Goal: Task Accomplishment & Management: Manage account settings

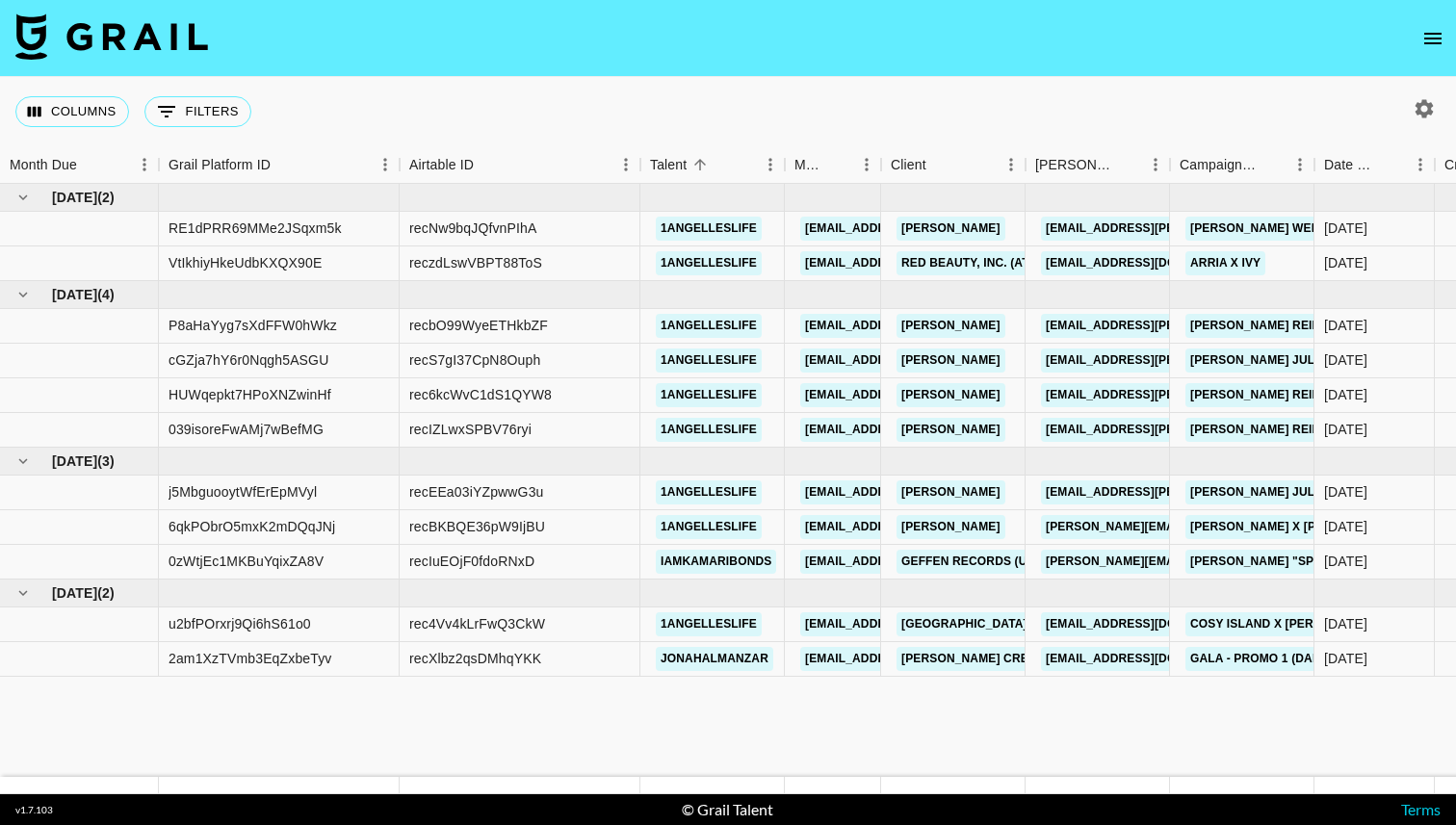
click at [1430, 33] on icon "open drawer" at bounding box center [1433, 39] width 17 height 12
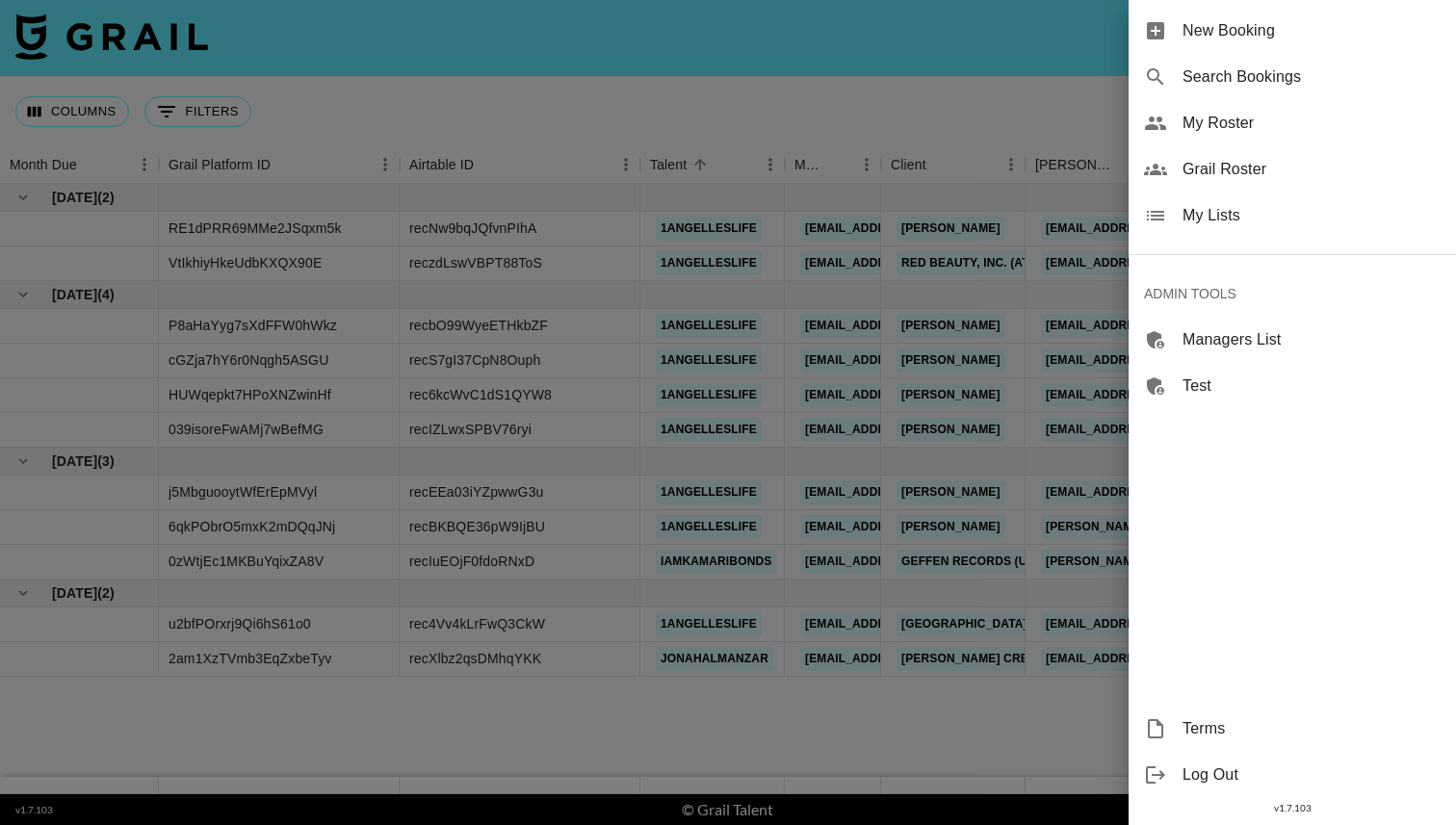
click at [1310, 226] on span "My Lists" at bounding box center [1311, 216] width 258 height 23
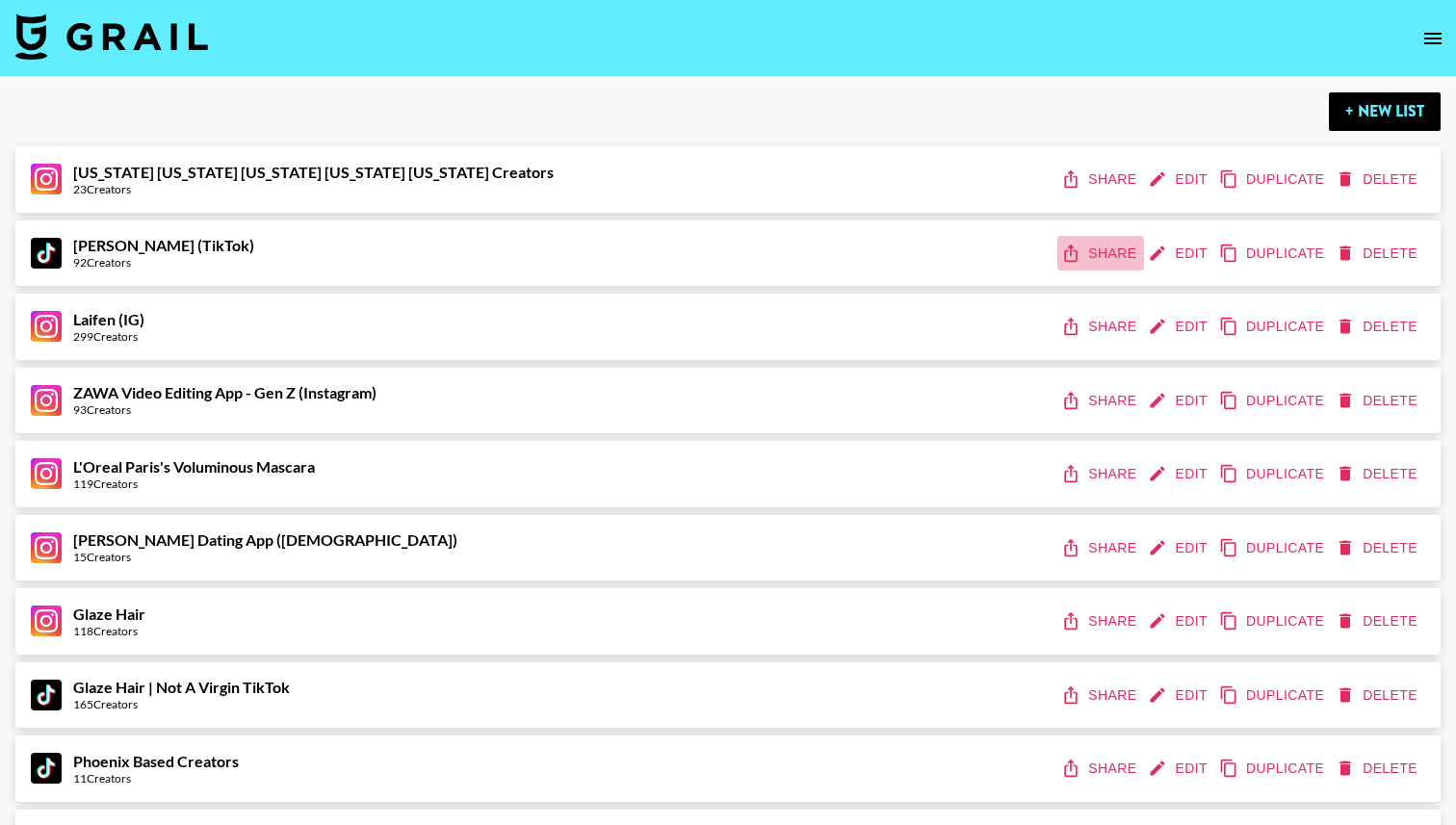
click at [1106, 260] on button "Share" at bounding box center [1100, 253] width 87 height 36
click at [1087, 325] on button "Share" at bounding box center [1100, 326] width 87 height 36
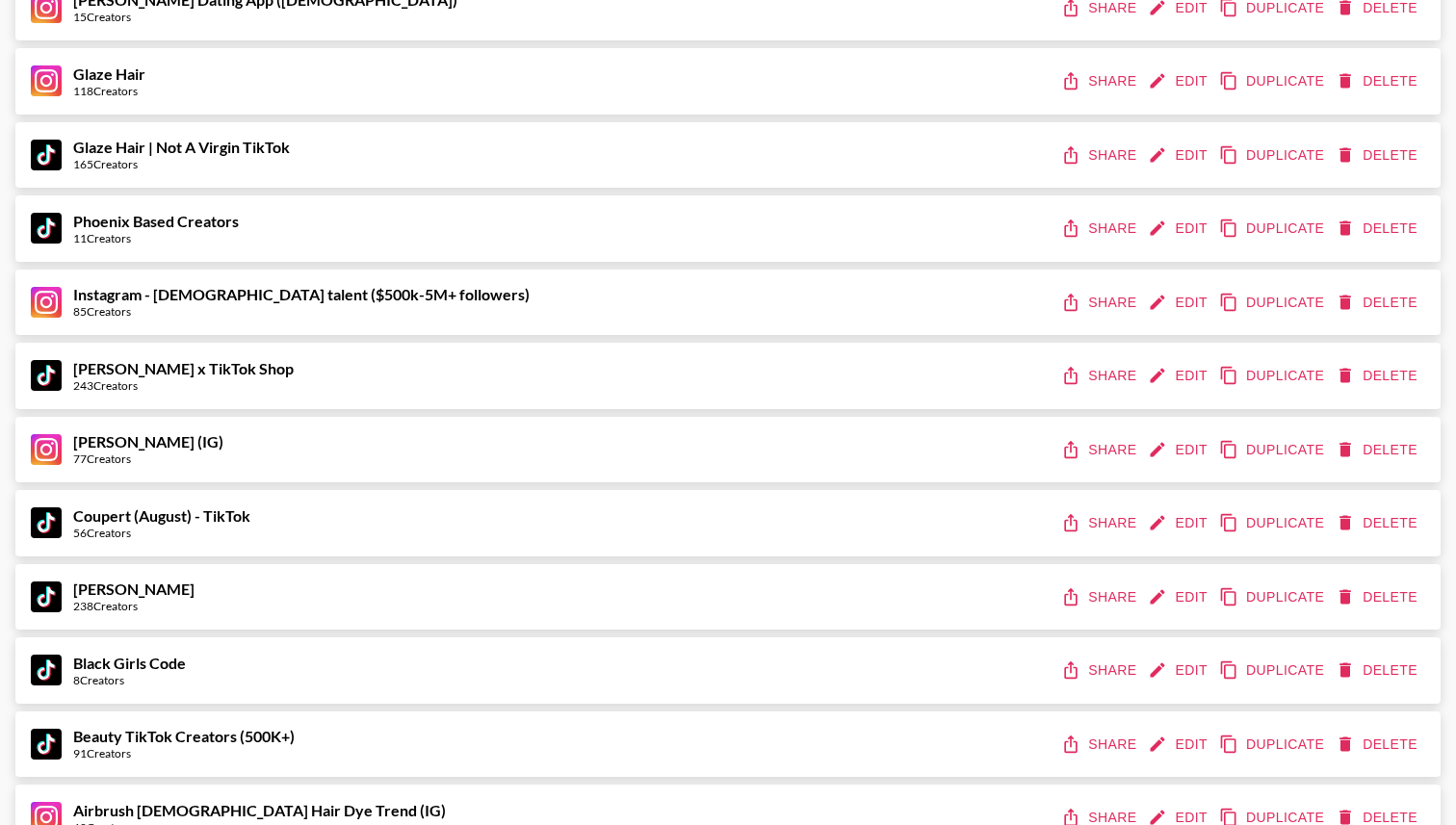
scroll to position [558, 0]
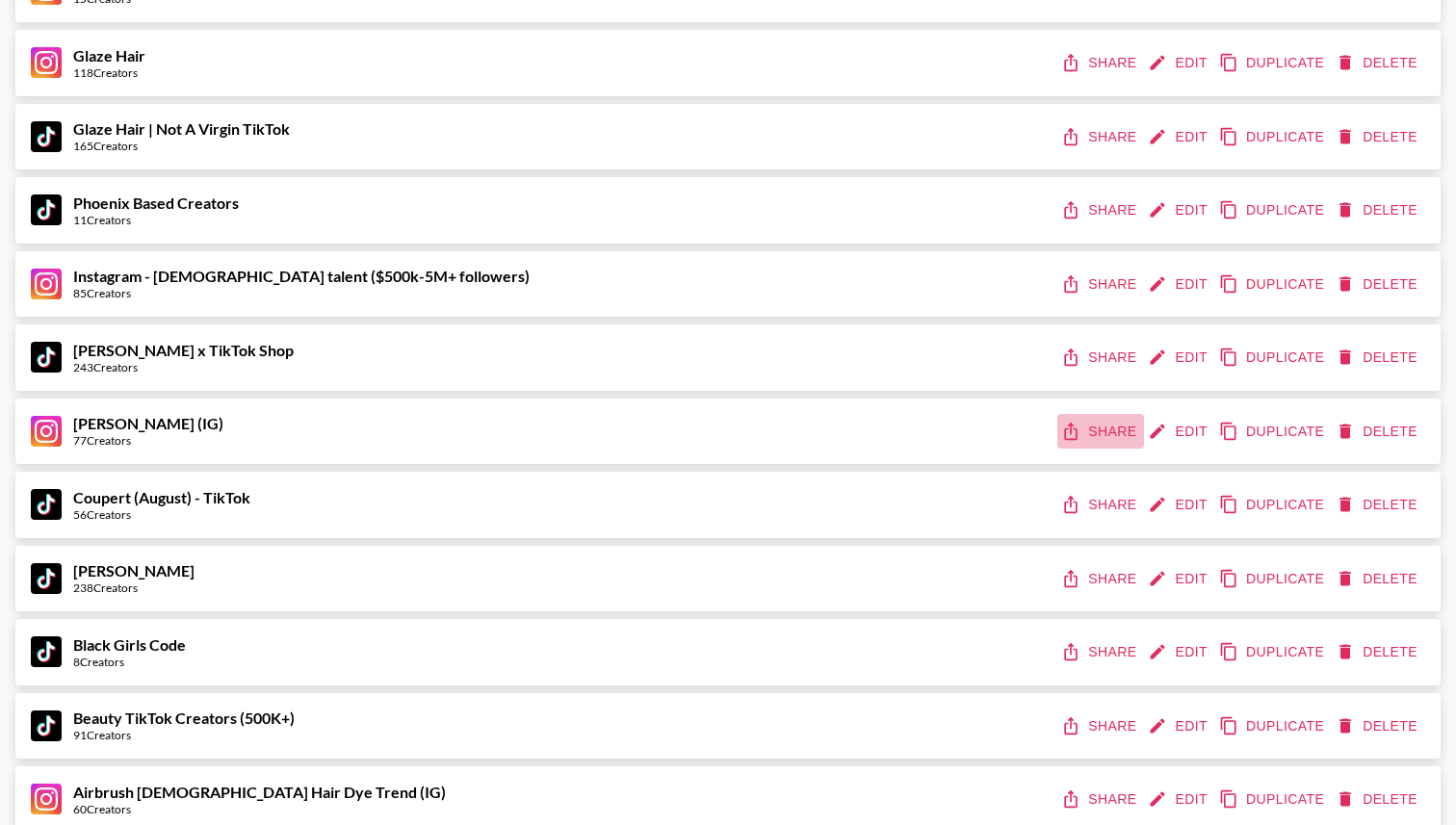
click at [1102, 435] on button "Share" at bounding box center [1100, 431] width 87 height 36
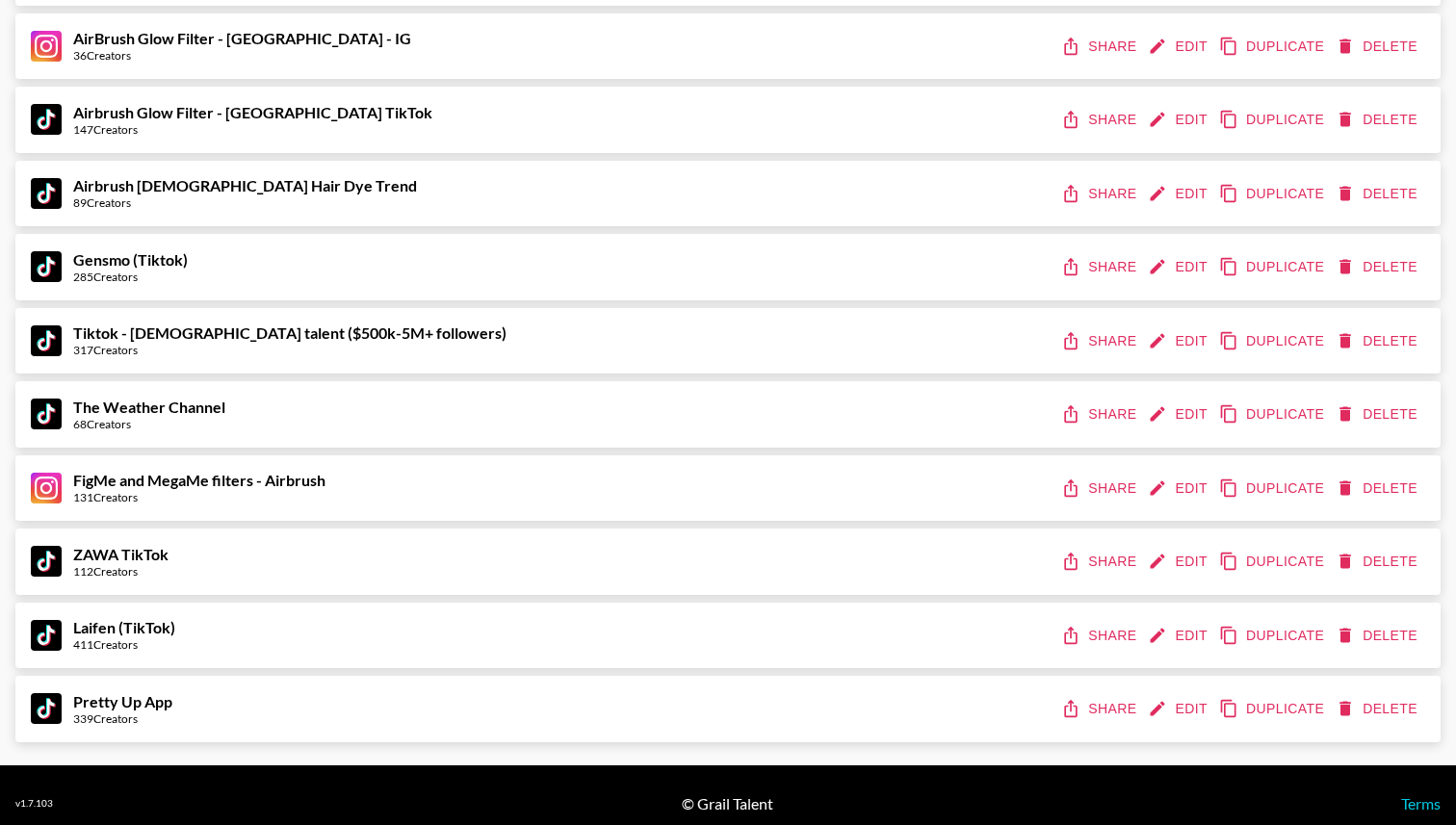
scroll to position [1843, 0]
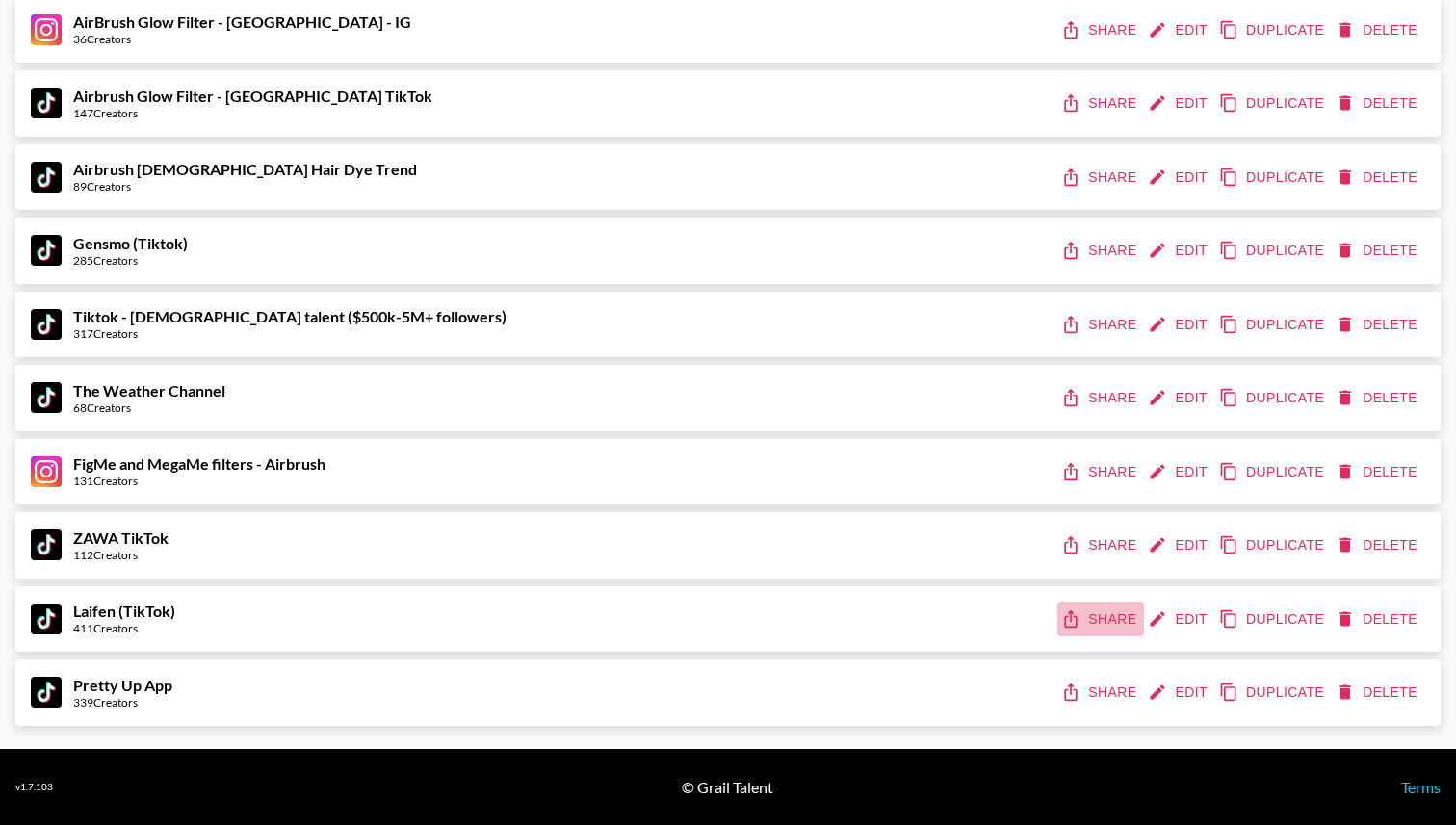
click at [1073, 615] on icon "share" at bounding box center [1070, 619] width 13 height 17
click at [1170, 614] on button "Edit" at bounding box center [1179, 619] width 71 height 36
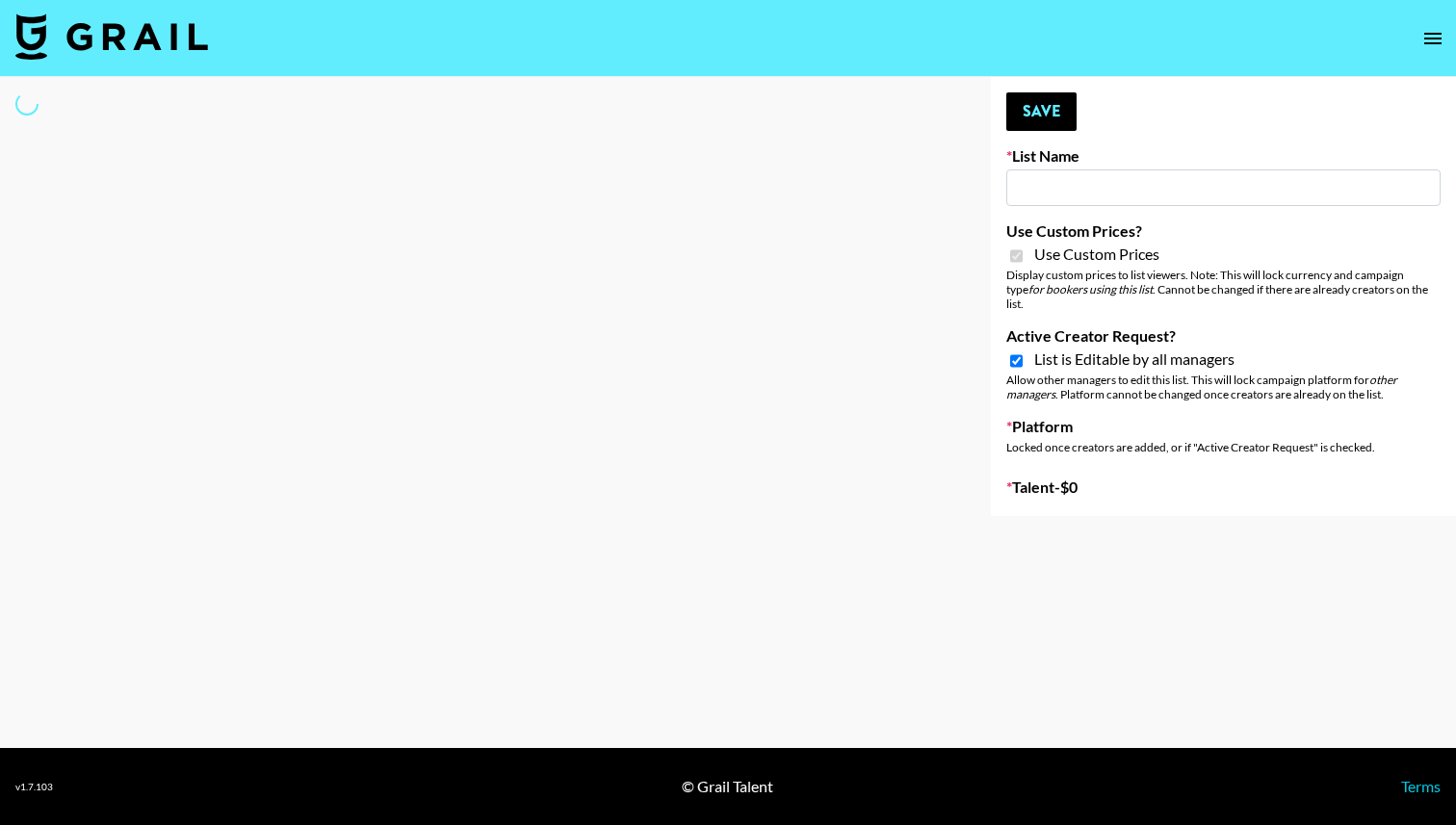
type input "Laifen (TikTok)"
checkbox input "true"
select select "Brand"
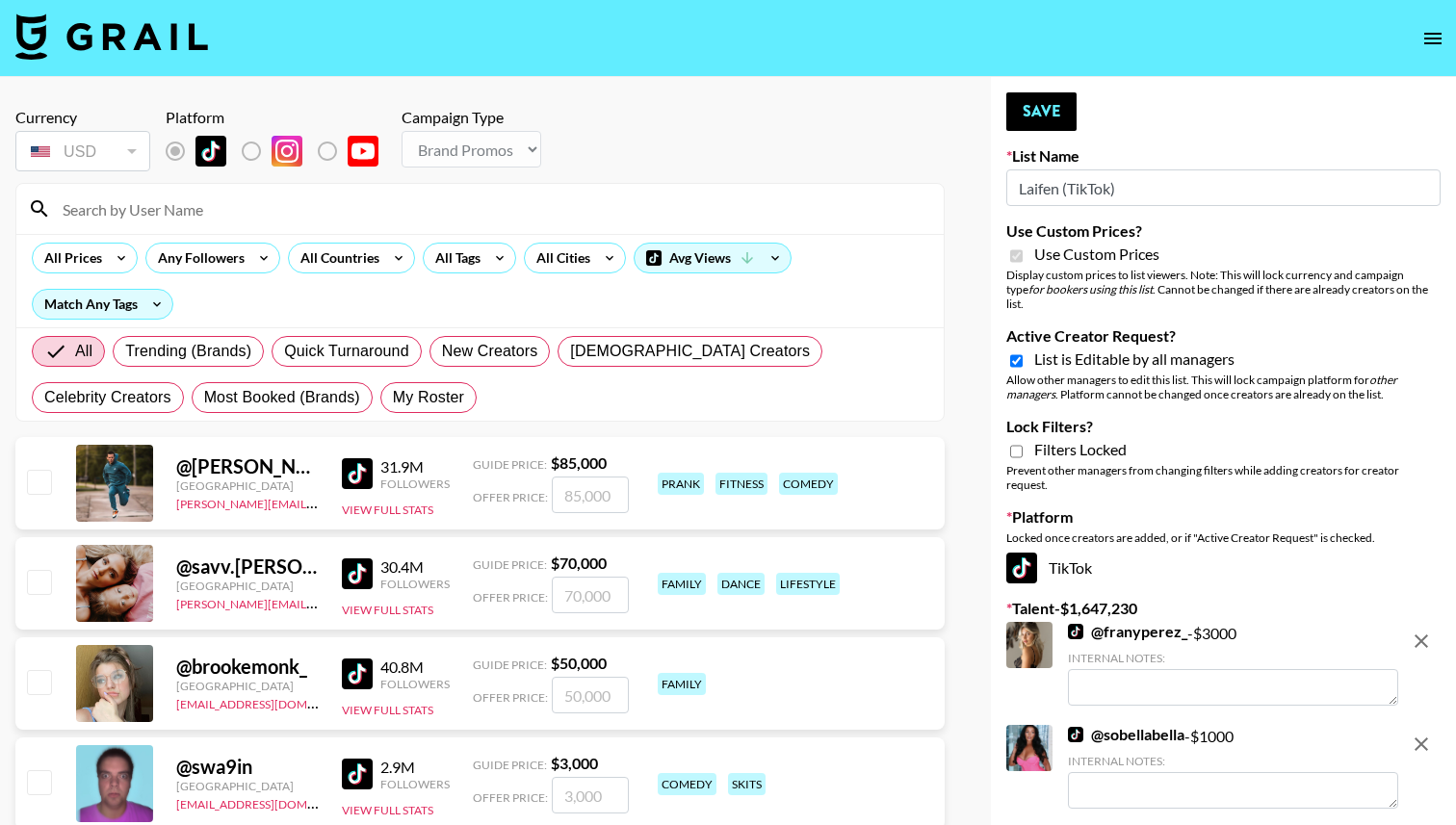
click at [1093, 349] on span "List is Editable by all managers" at bounding box center [1134, 359] width 201 height 19
click at [1022, 352] on input "Active Creator Request?" at bounding box center [1015, 360] width 13 height 17
checkbox input "false"
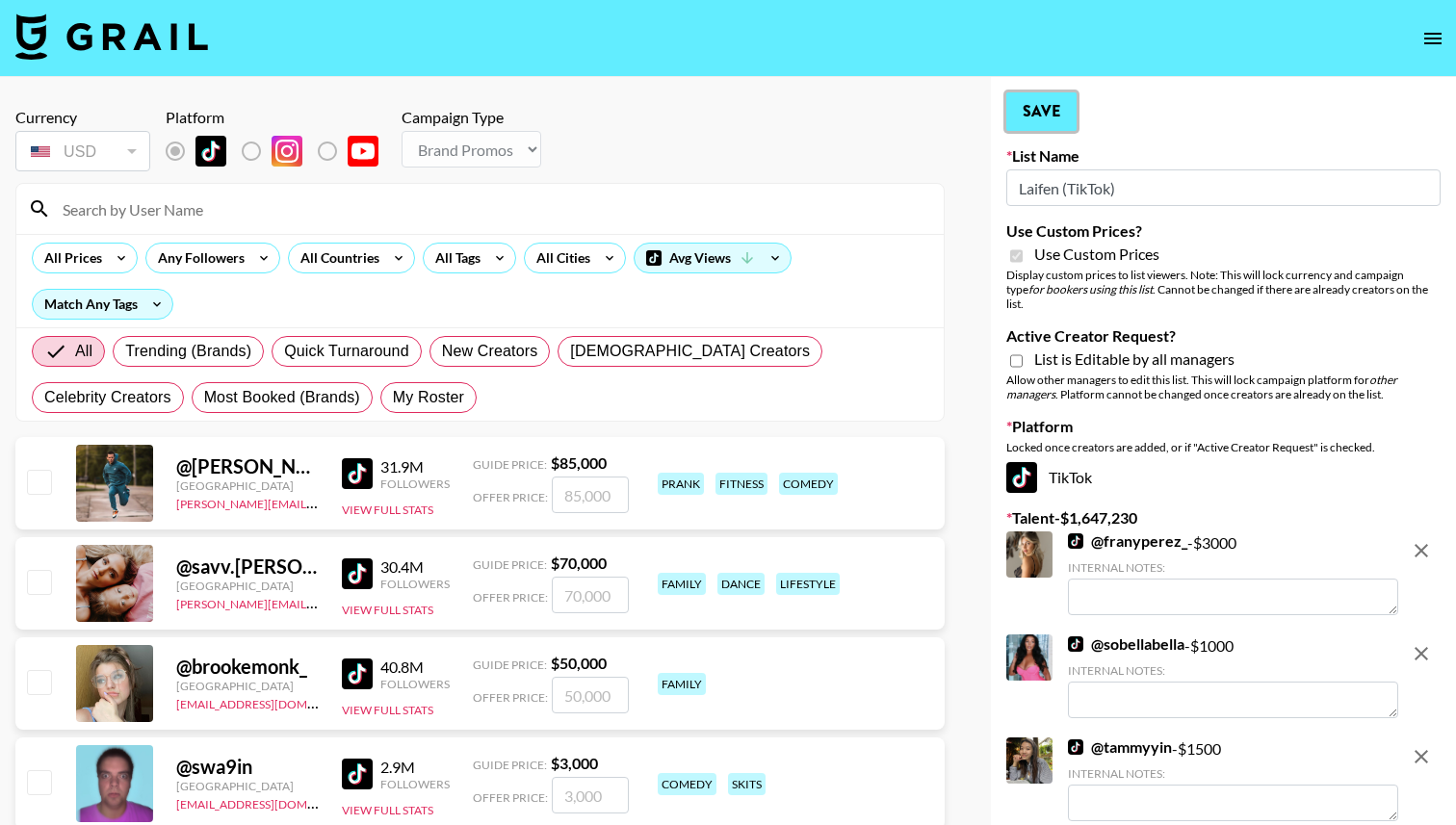
click at [1053, 106] on button "Save" at bounding box center [1040, 112] width 70 height 39
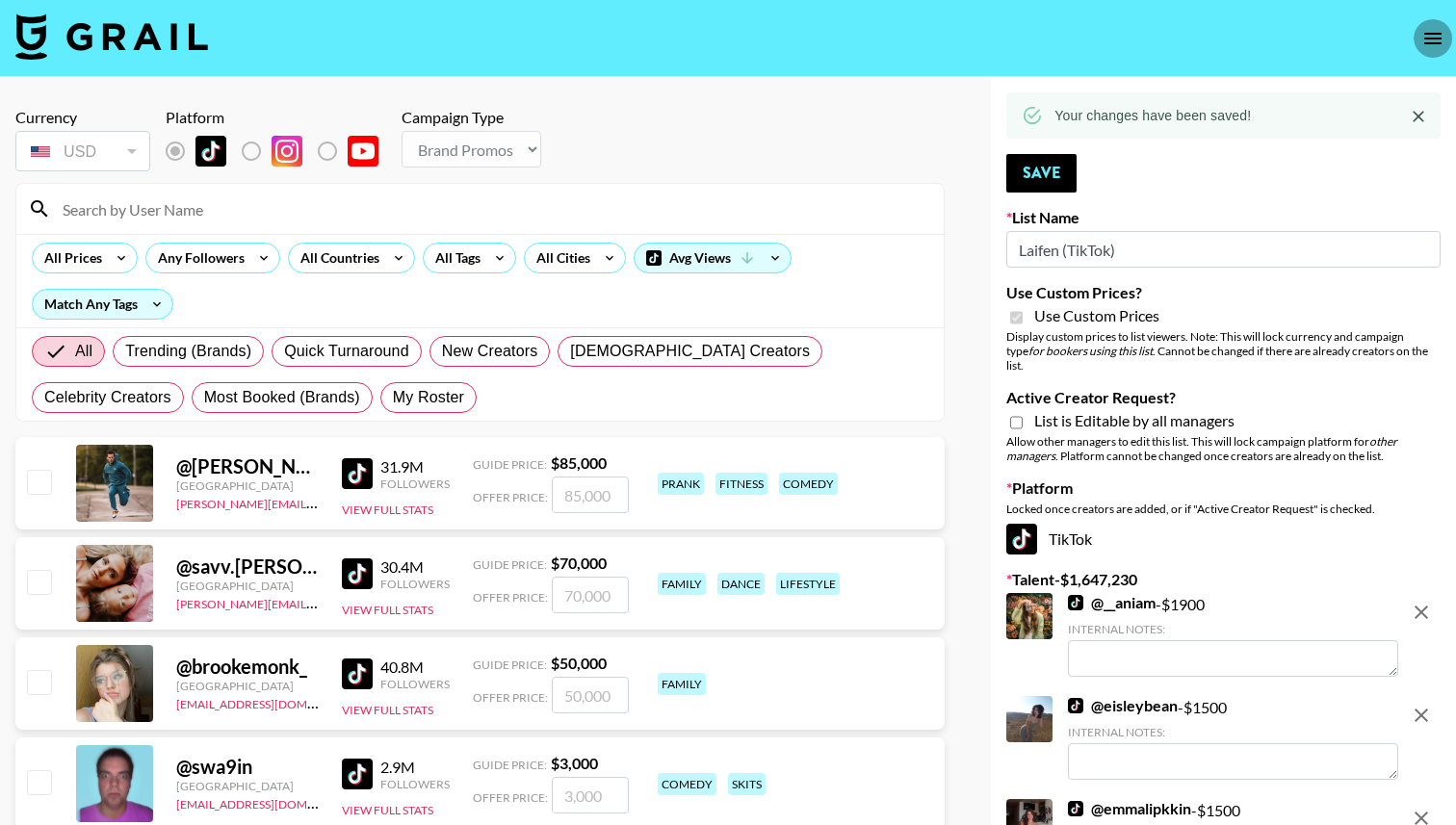
click at [1423, 47] on icon "open drawer" at bounding box center [1433, 39] width 23 height 23
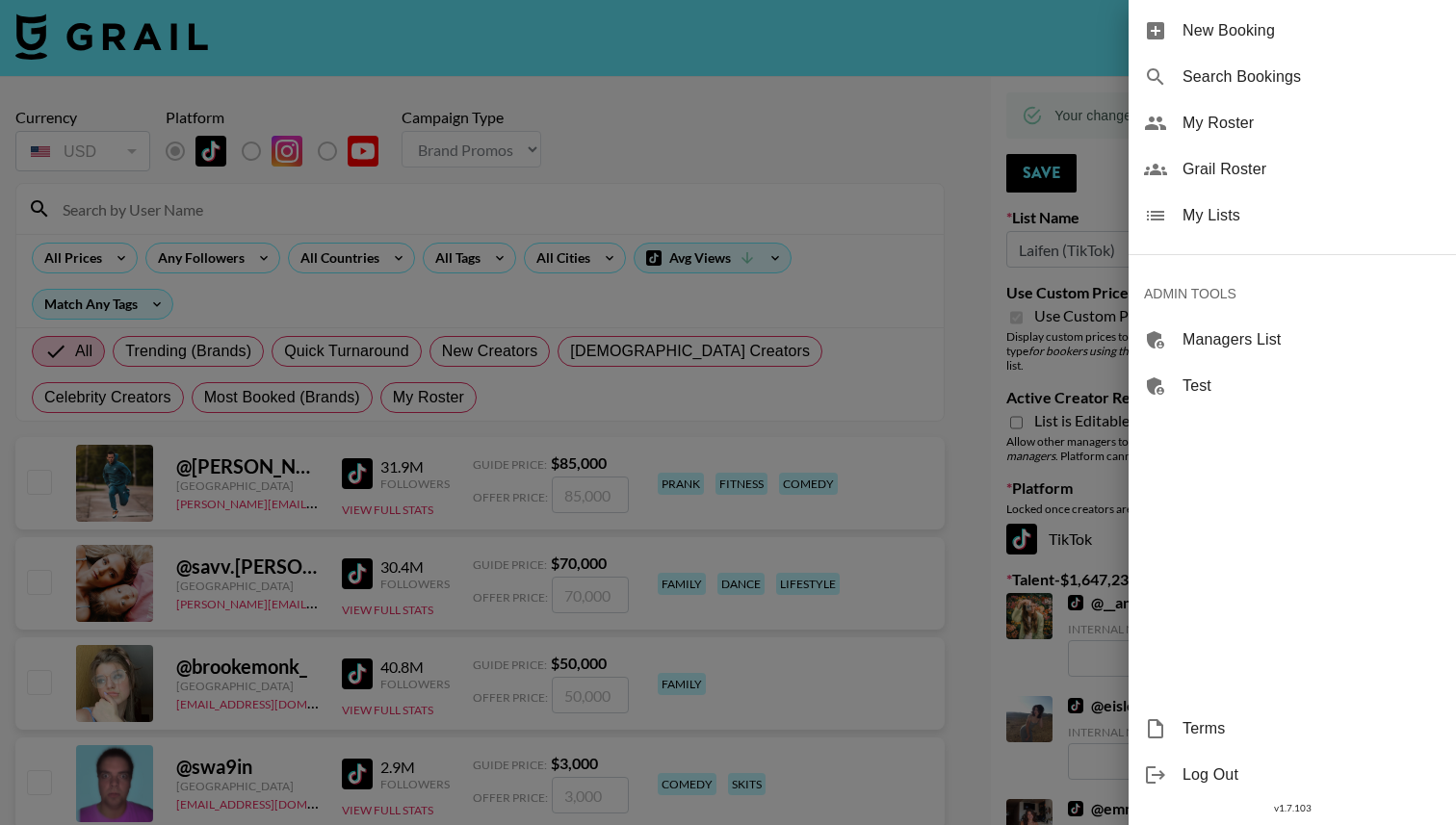
click at [1341, 194] on div "My Lists" at bounding box center [1291, 216] width 327 height 46
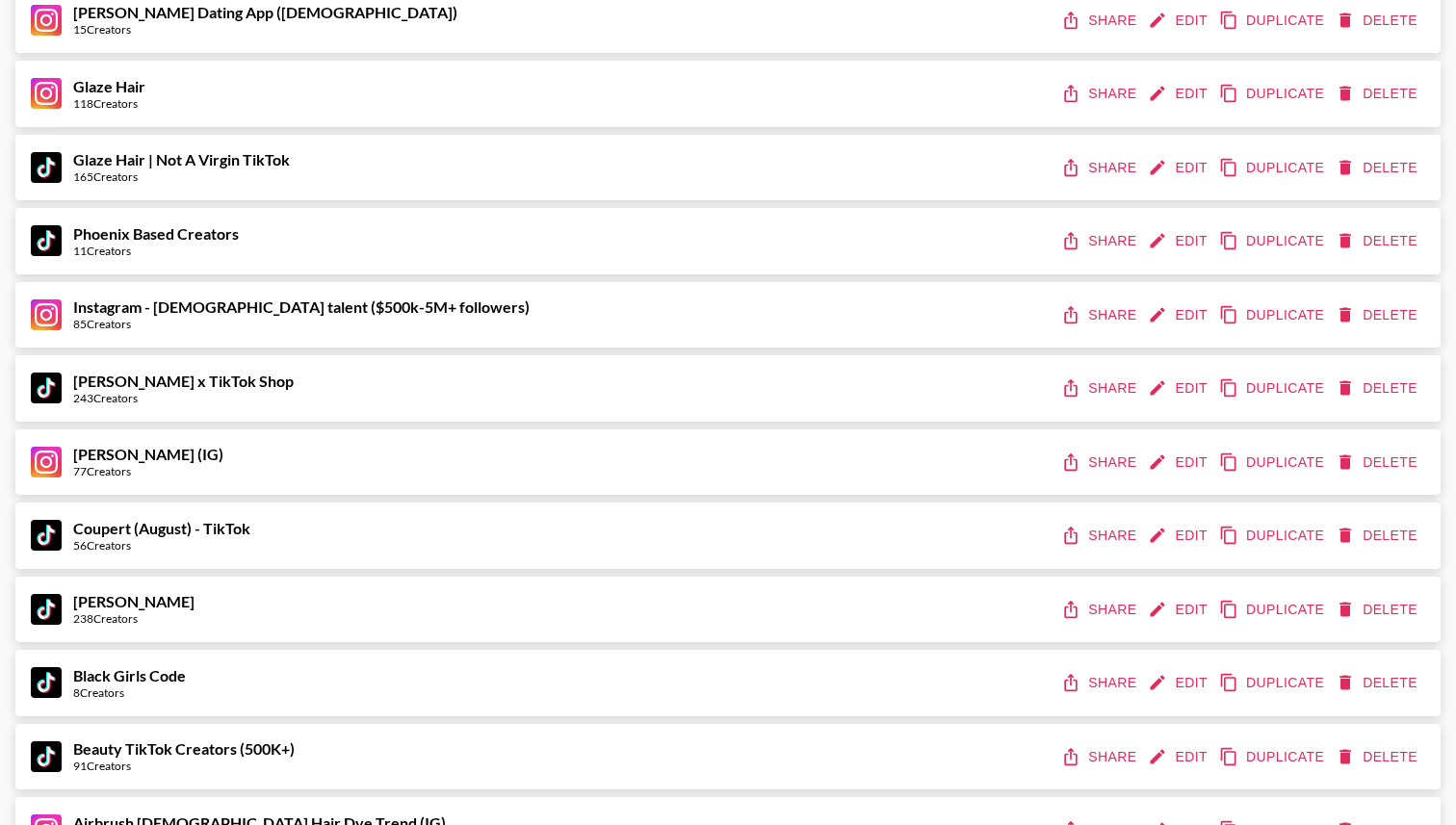
scroll to position [457, 0]
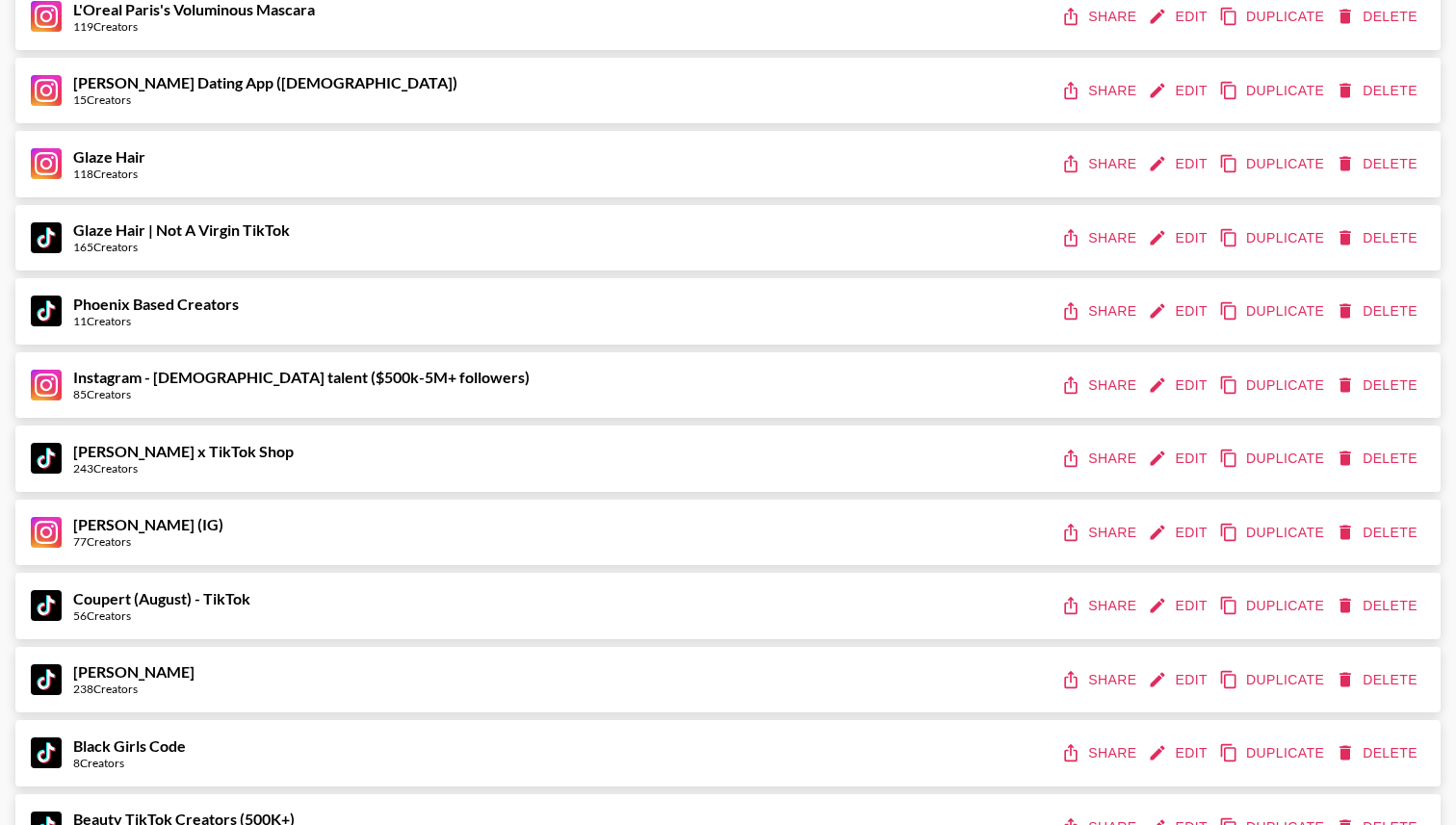
click at [1177, 529] on button "Edit" at bounding box center [1179, 532] width 71 height 36
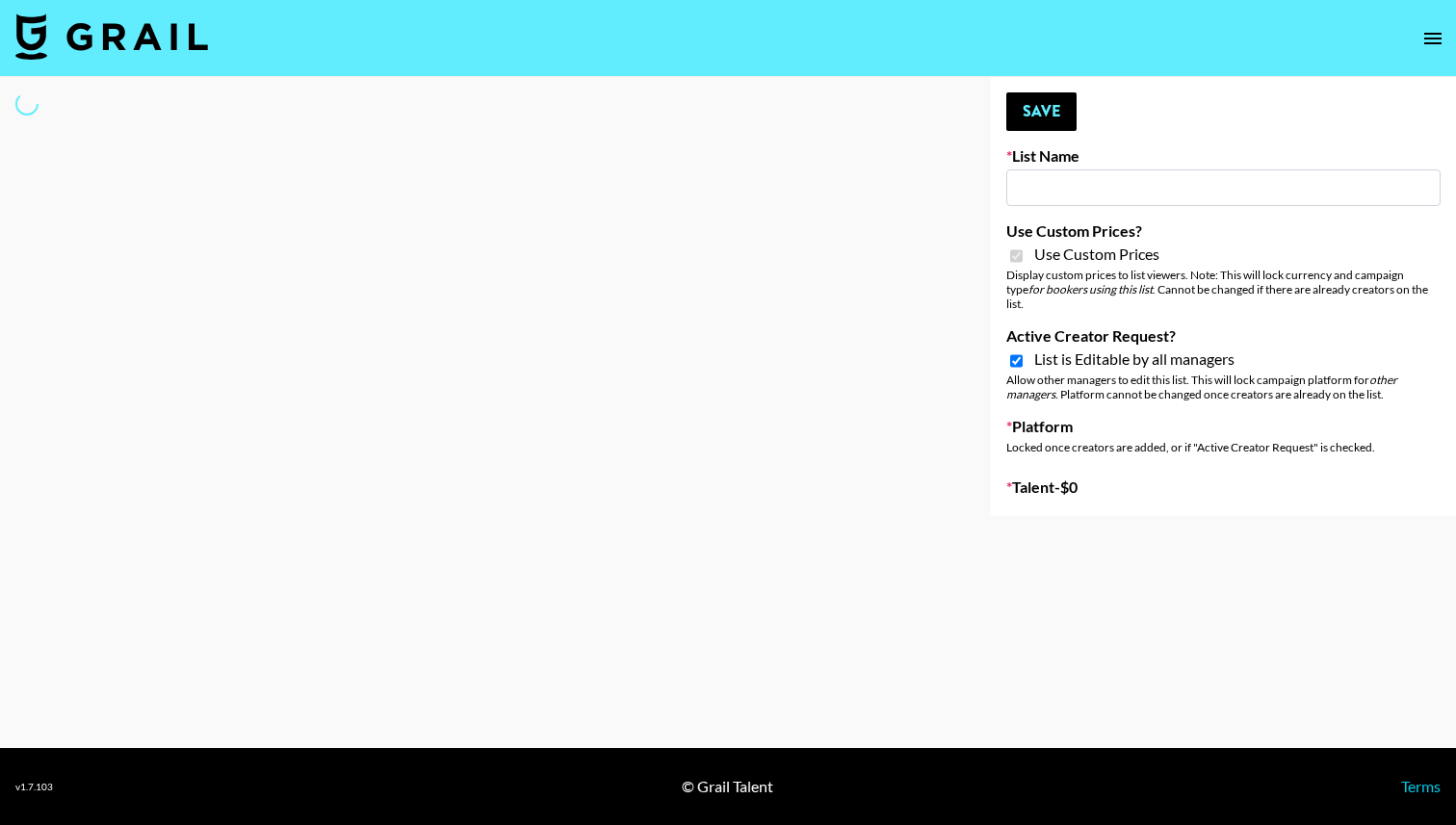
type input "[PERSON_NAME] (IG)"
checkbox input "true"
select select "Brand"
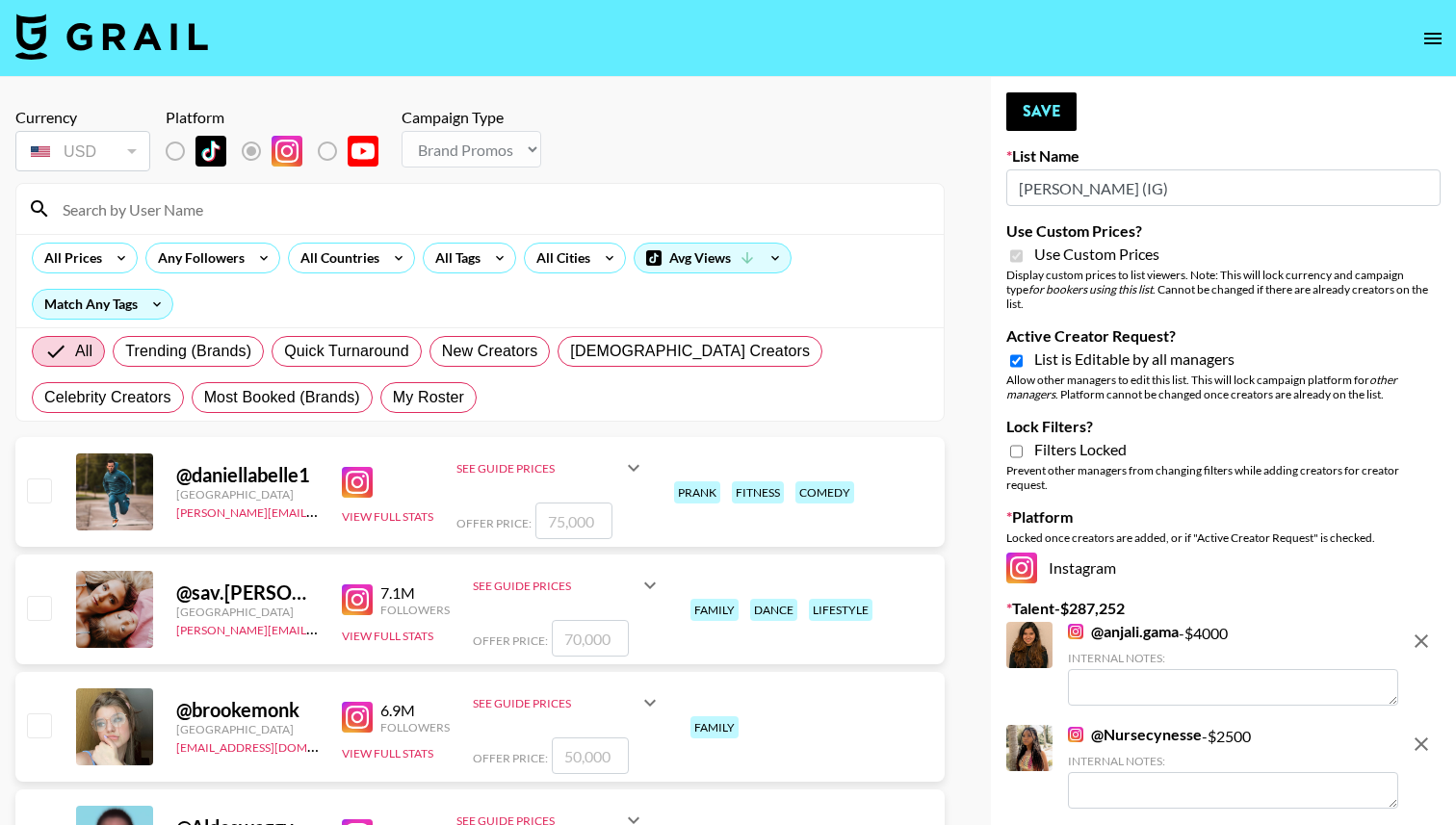
click at [1150, 349] on span "List is Editable by all managers" at bounding box center [1134, 359] width 201 height 19
click at [1022, 352] on input "Active Creator Request?" at bounding box center [1015, 360] width 13 height 17
checkbox input "false"
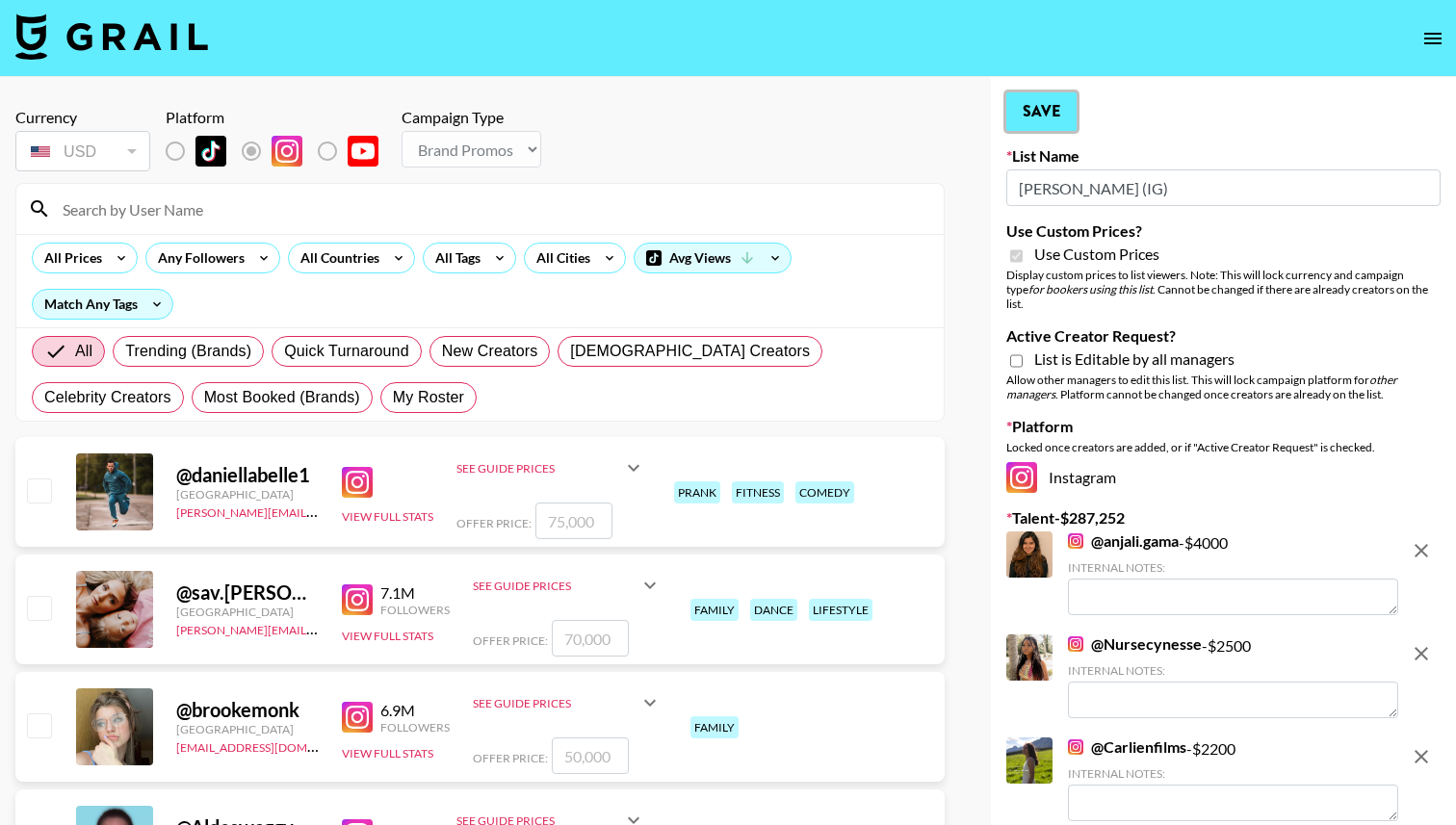
click at [1058, 110] on button "Save" at bounding box center [1040, 112] width 70 height 39
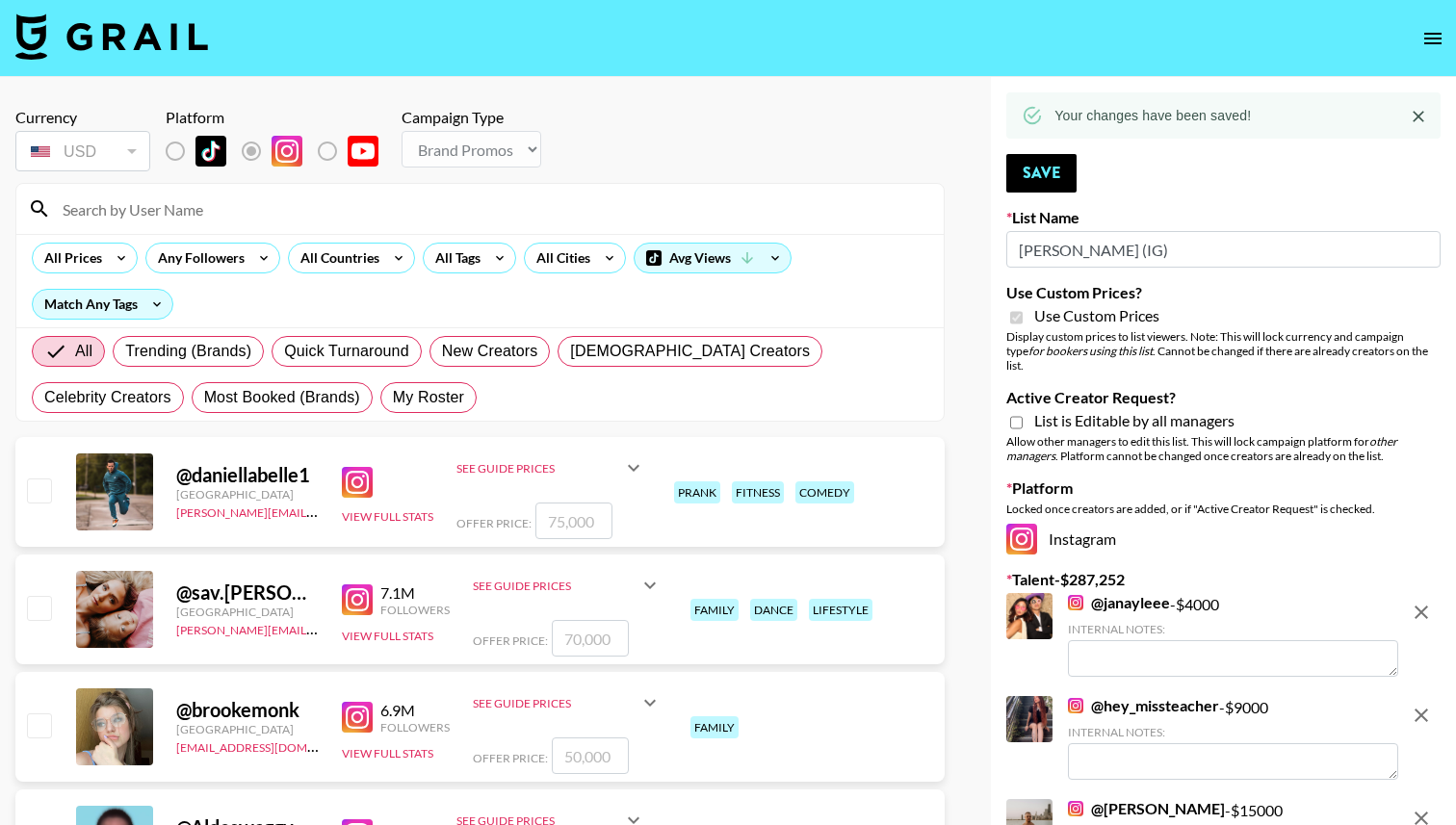
click at [1433, 37] on icon "open drawer" at bounding box center [1433, 39] width 23 height 23
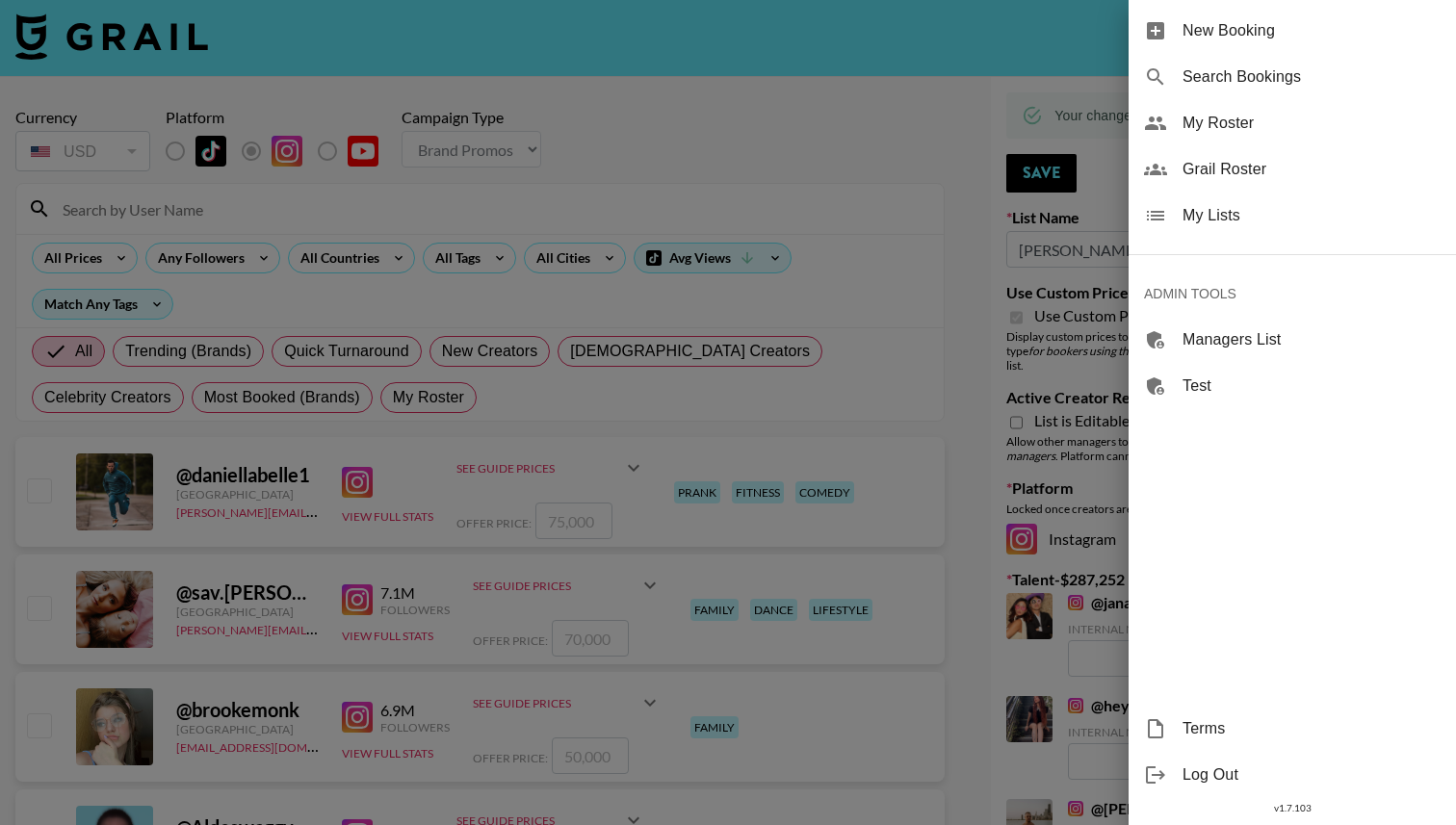
click at [1279, 216] on span "My Lists" at bounding box center [1311, 216] width 258 height 23
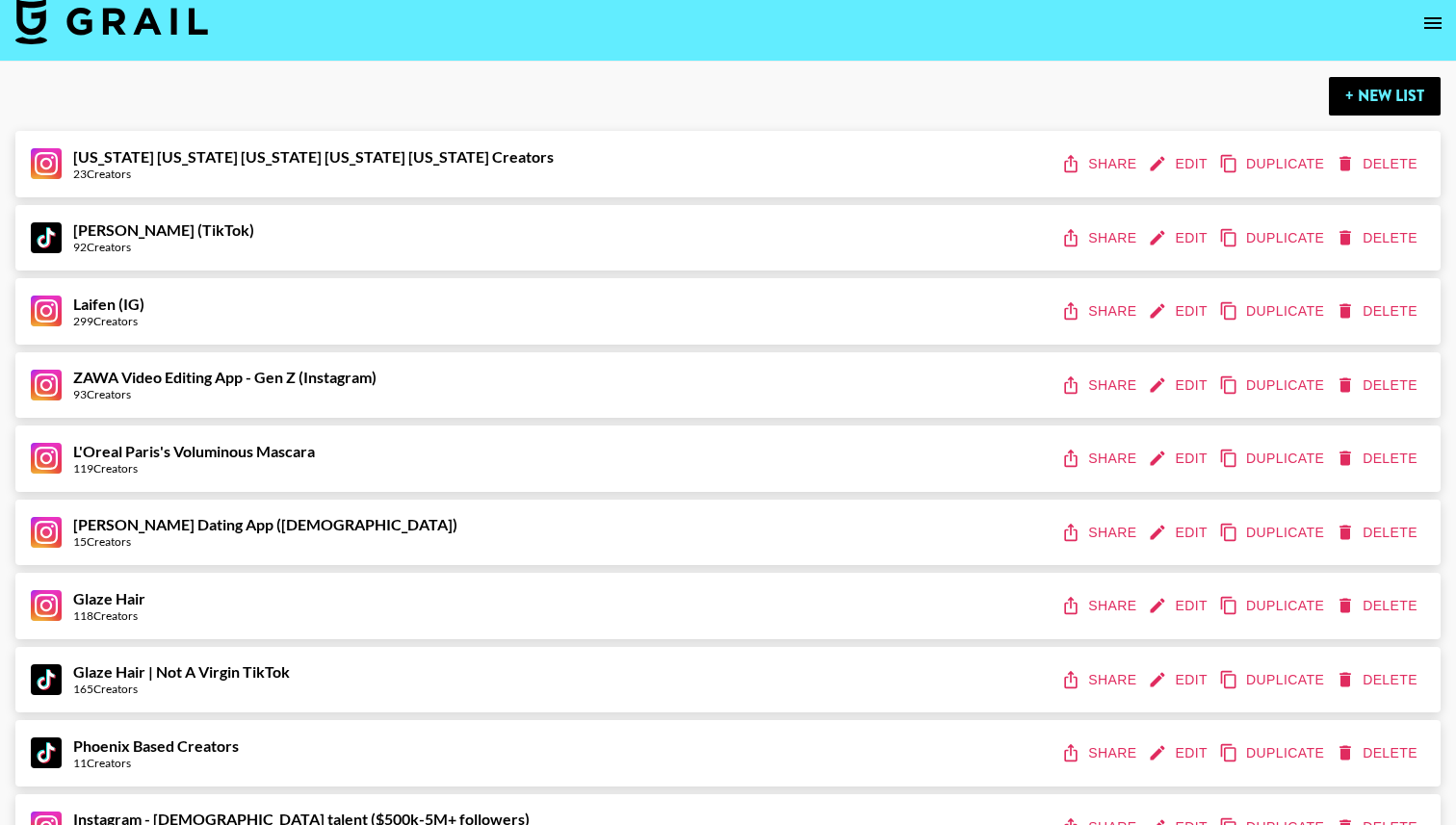
scroll to position [9, 0]
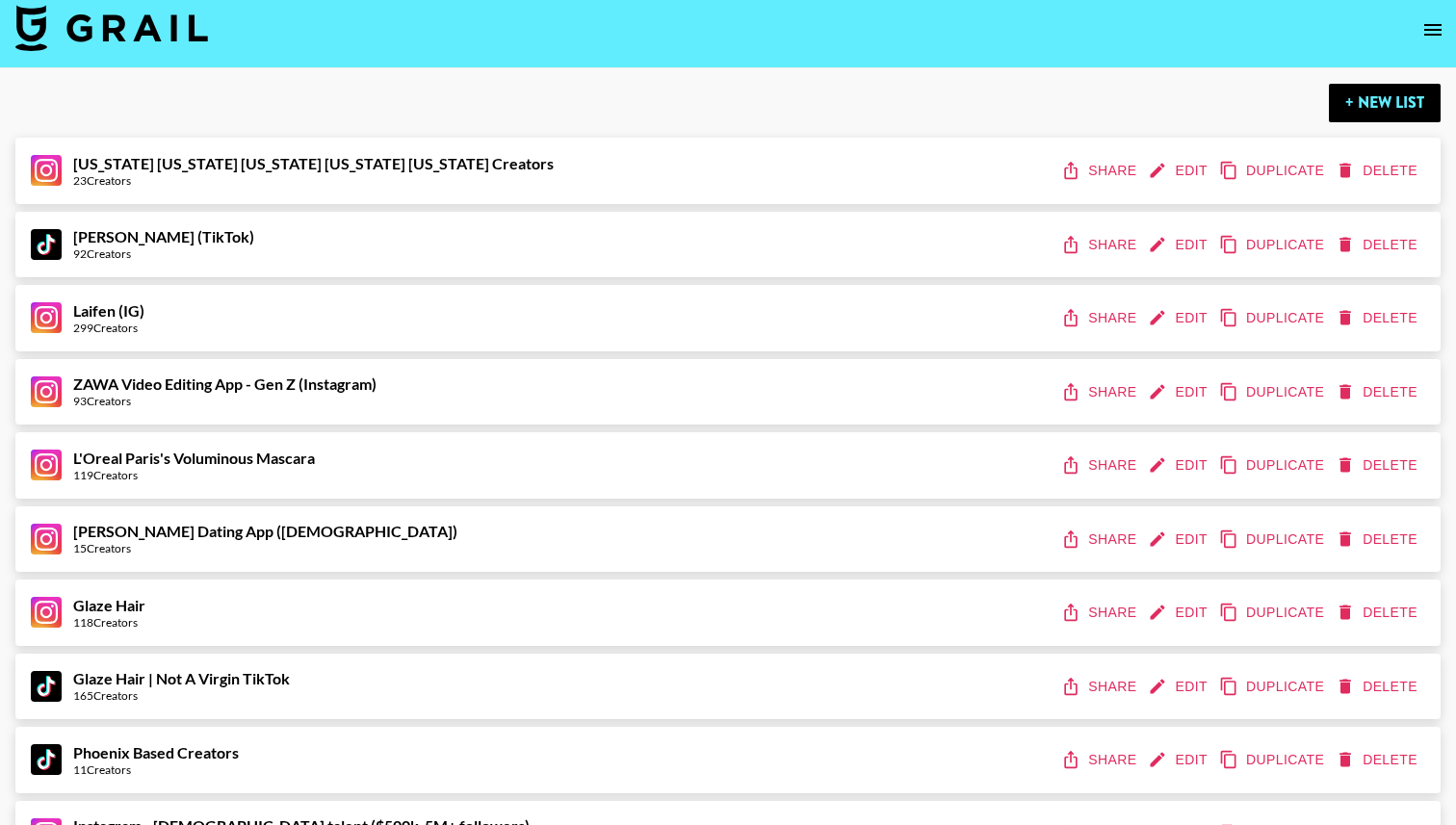
click at [1197, 313] on button "Edit" at bounding box center [1179, 318] width 71 height 36
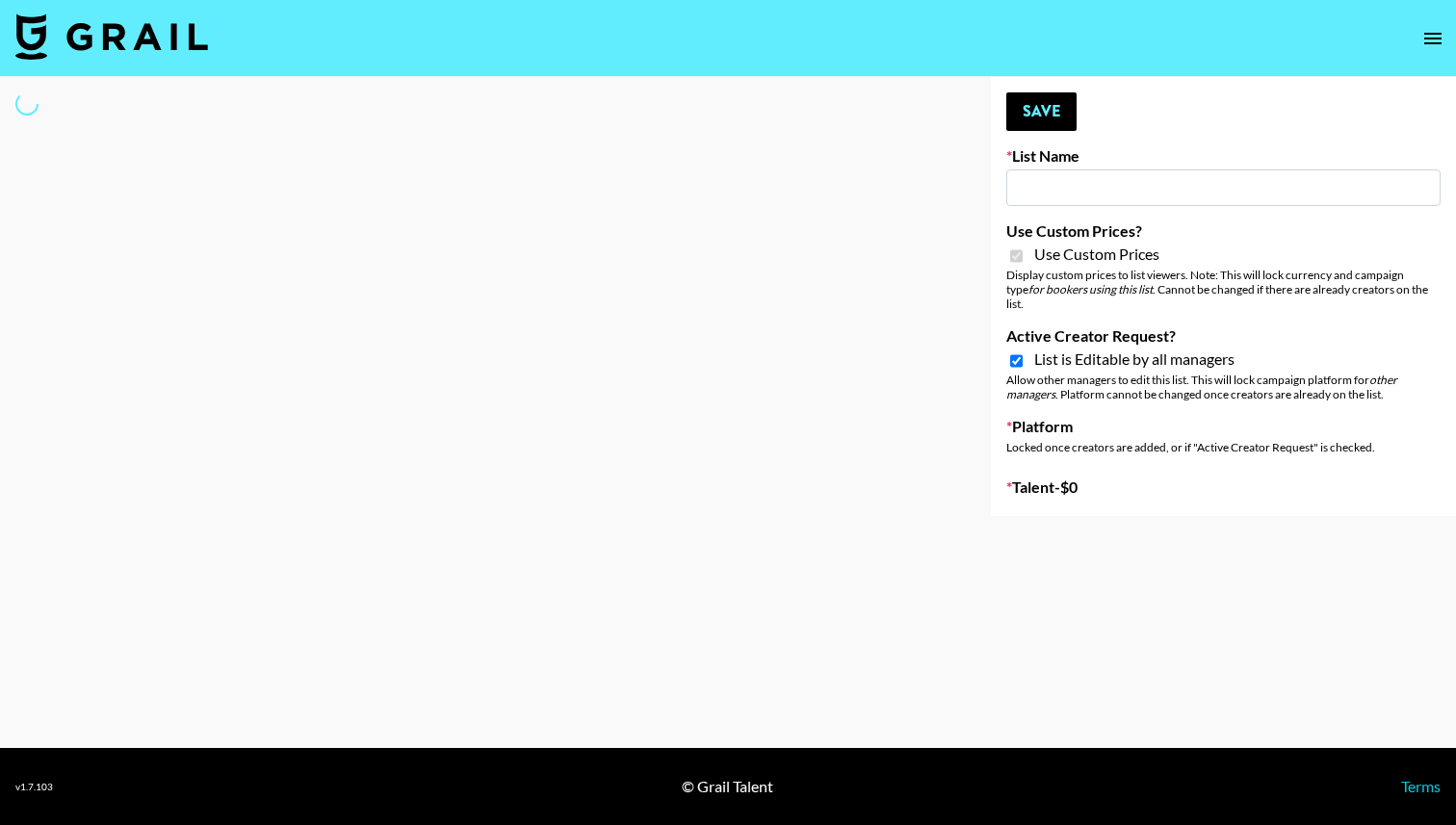
type input "Laifen (IG)"
checkbox input "true"
select select "Brand"
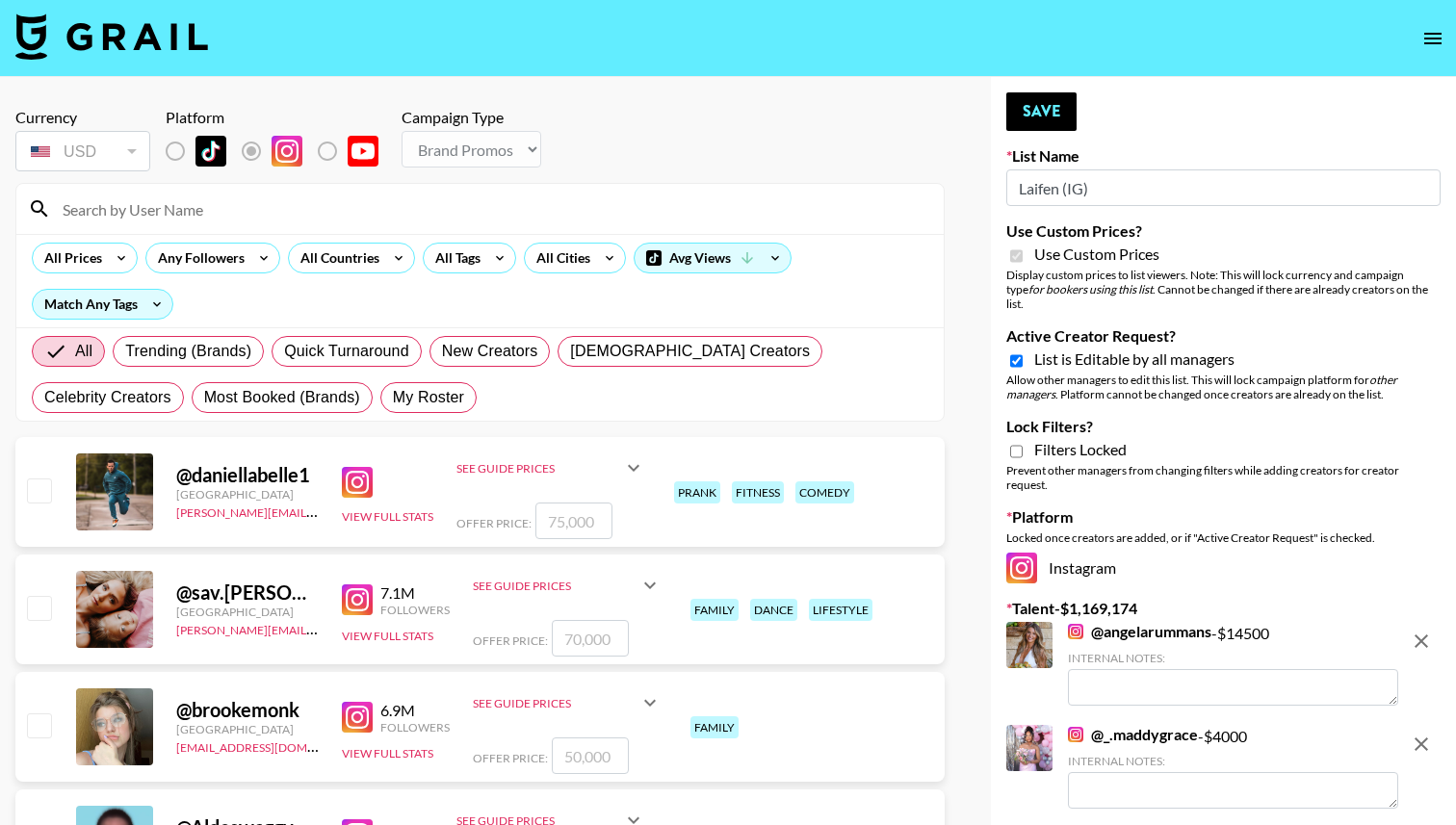
click at [1105, 349] on span "List is Editable by all managers" at bounding box center [1134, 359] width 201 height 19
click at [1022, 352] on input "Active Creator Request?" at bounding box center [1015, 360] width 13 height 17
checkbox input "false"
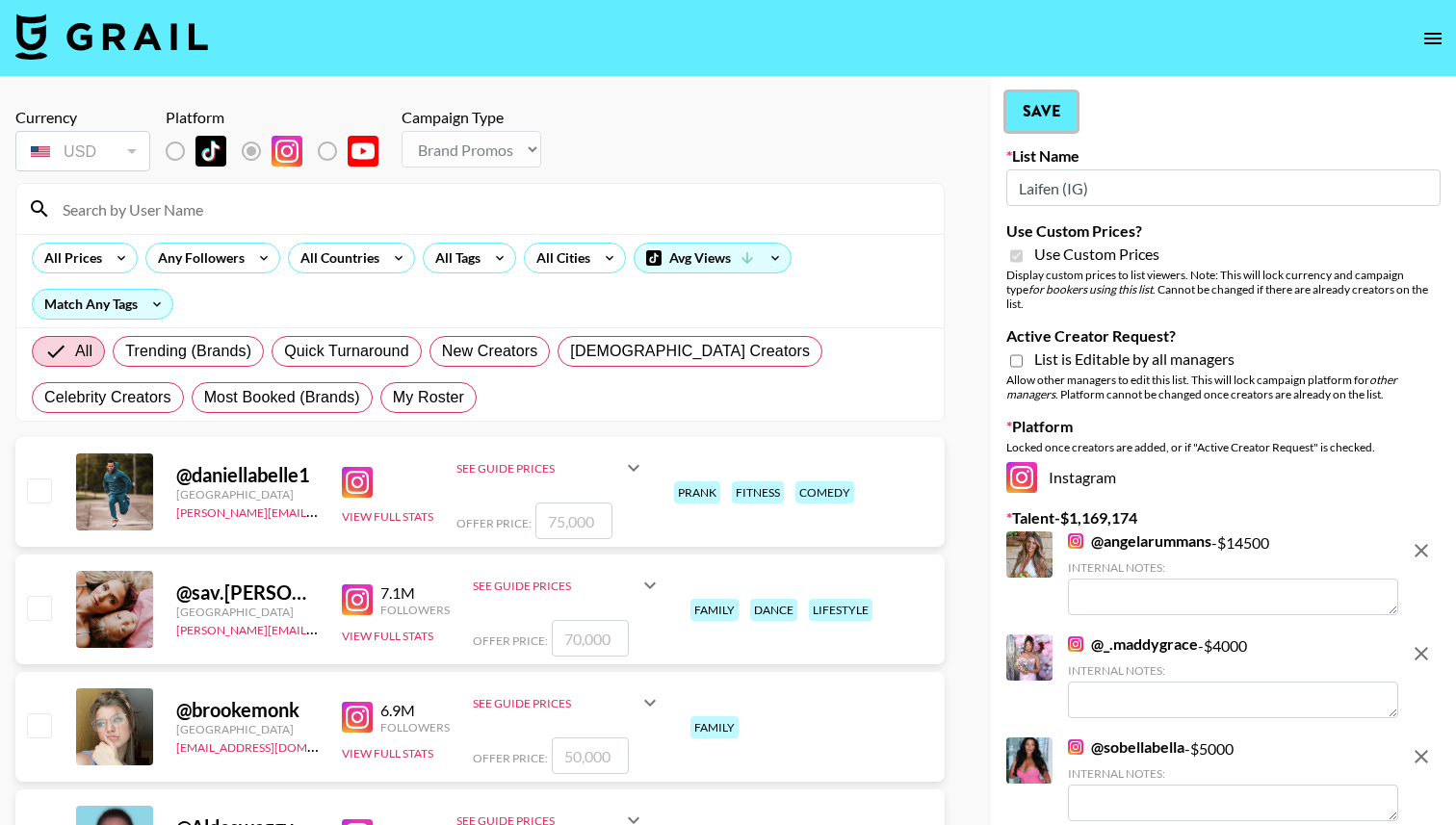
click at [1050, 116] on button "Save" at bounding box center [1040, 112] width 70 height 39
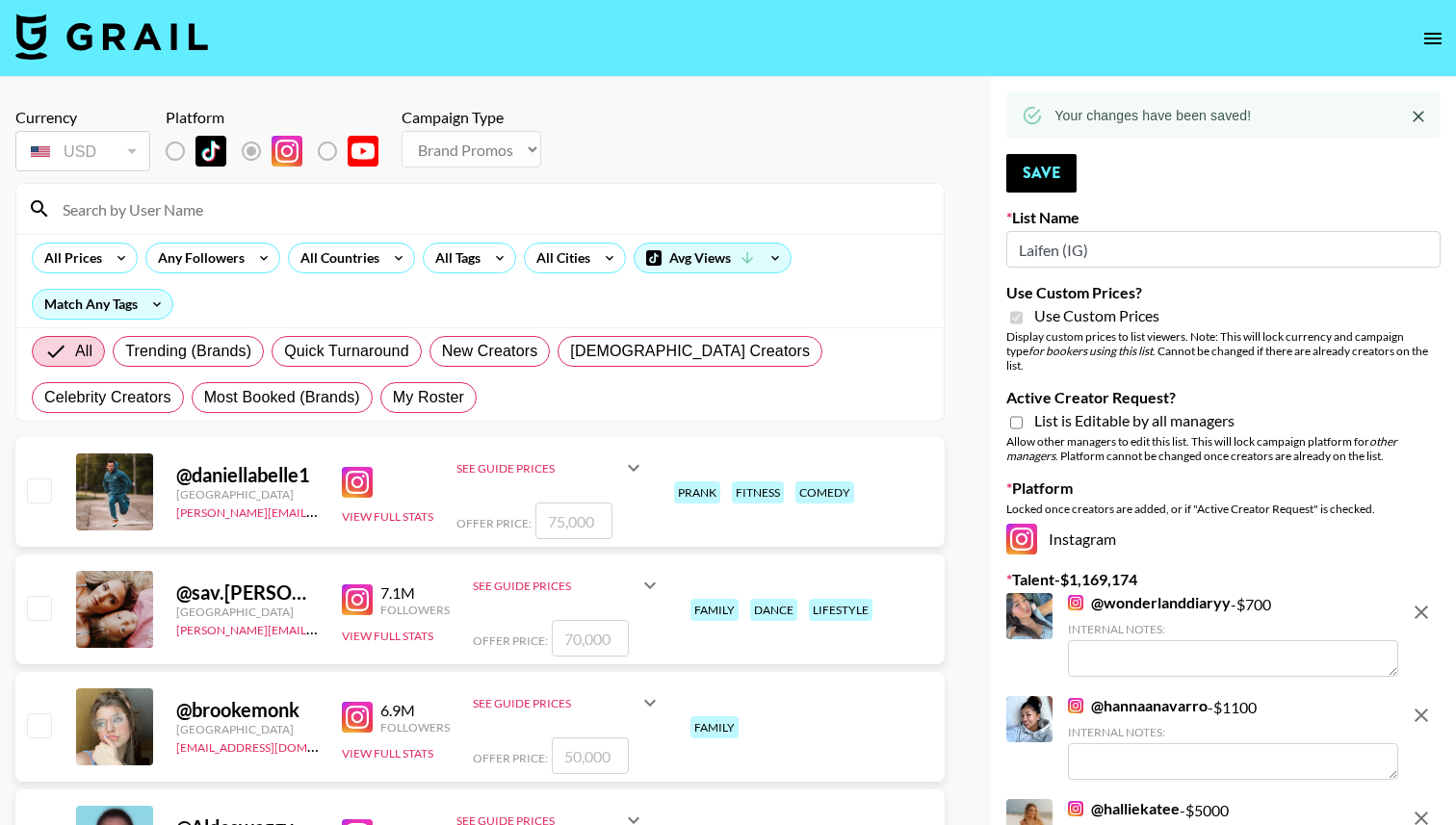
click at [1435, 36] on icon "open drawer" at bounding box center [1433, 39] width 23 height 23
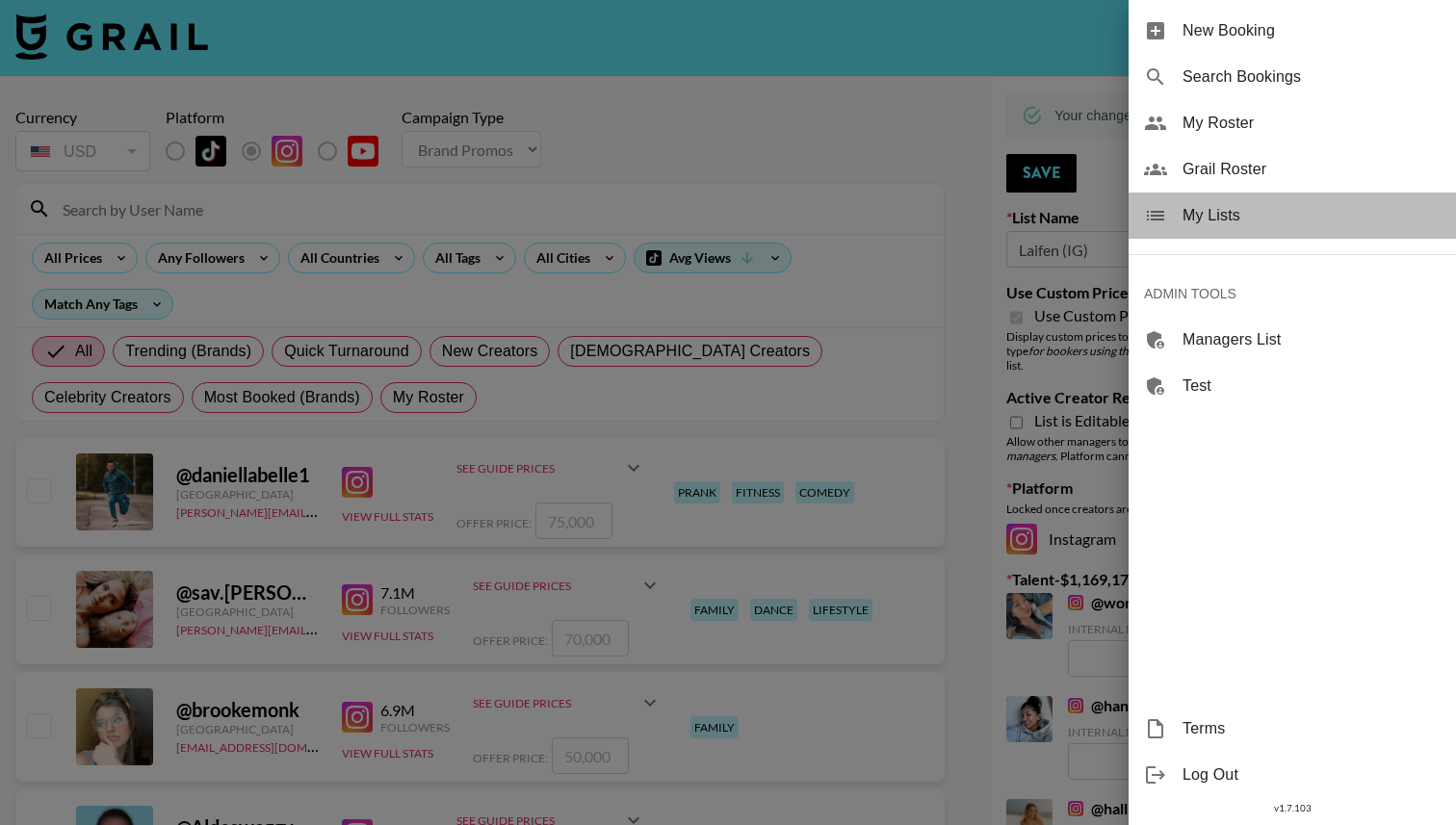
click at [1337, 218] on span "My Lists" at bounding box center [1311, 216] width 258 height 23
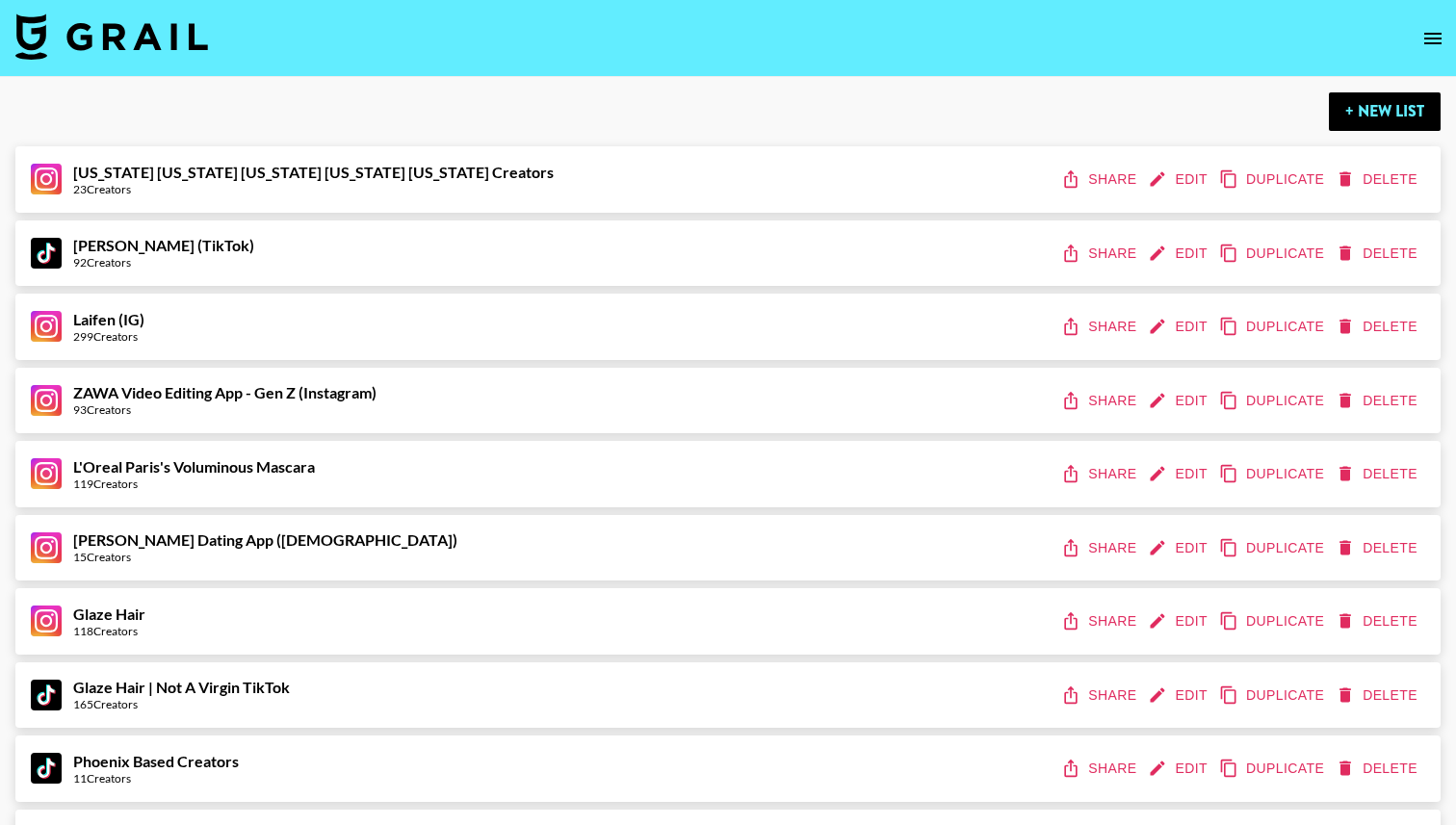
click at [1181, 252] on button "Edit" at bounding box center [1179, 253] width 71 height 36
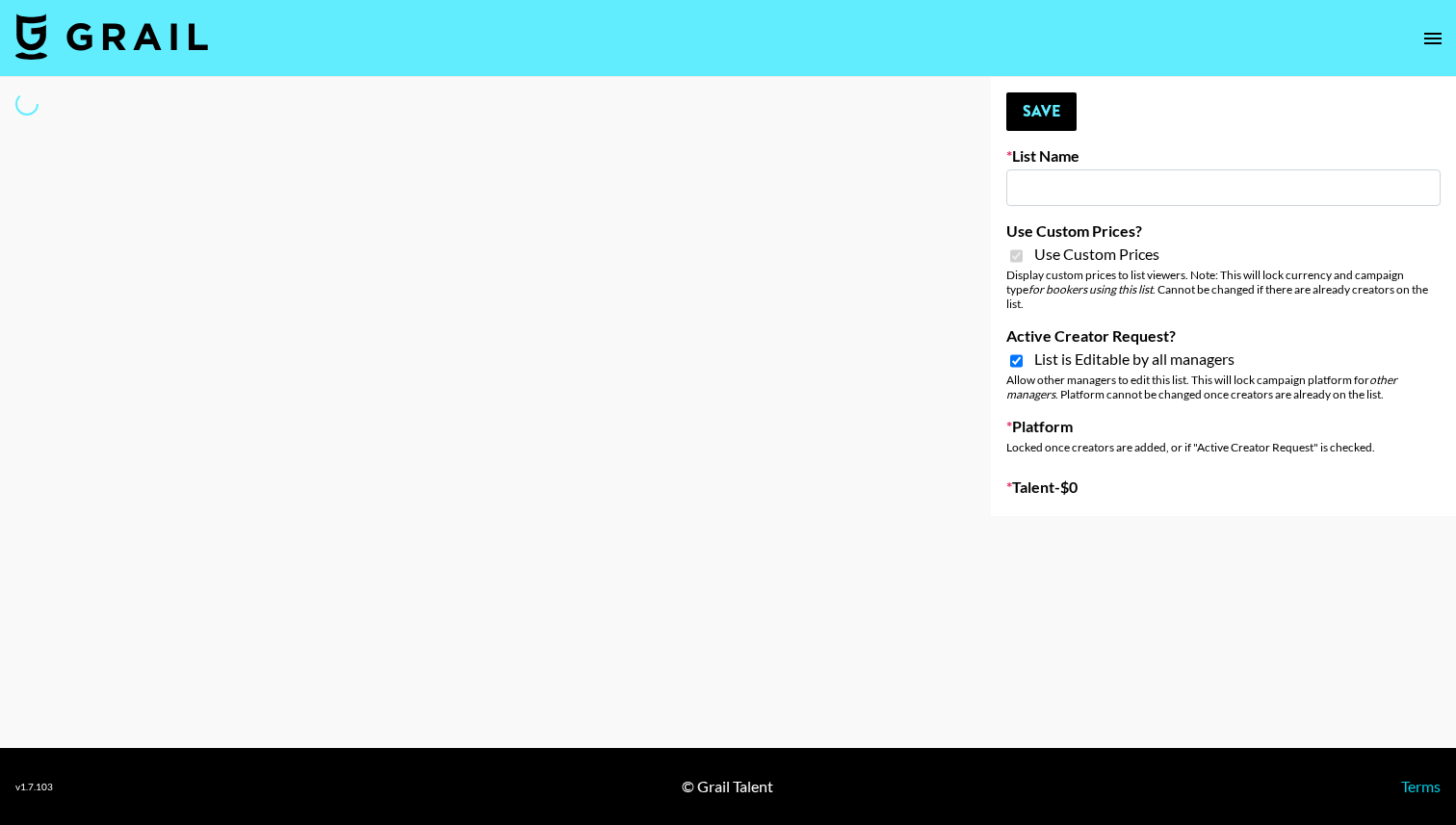
type input "[PERSON_NAME] (TikTok)"
checkbox input "true"
select select "Brand"
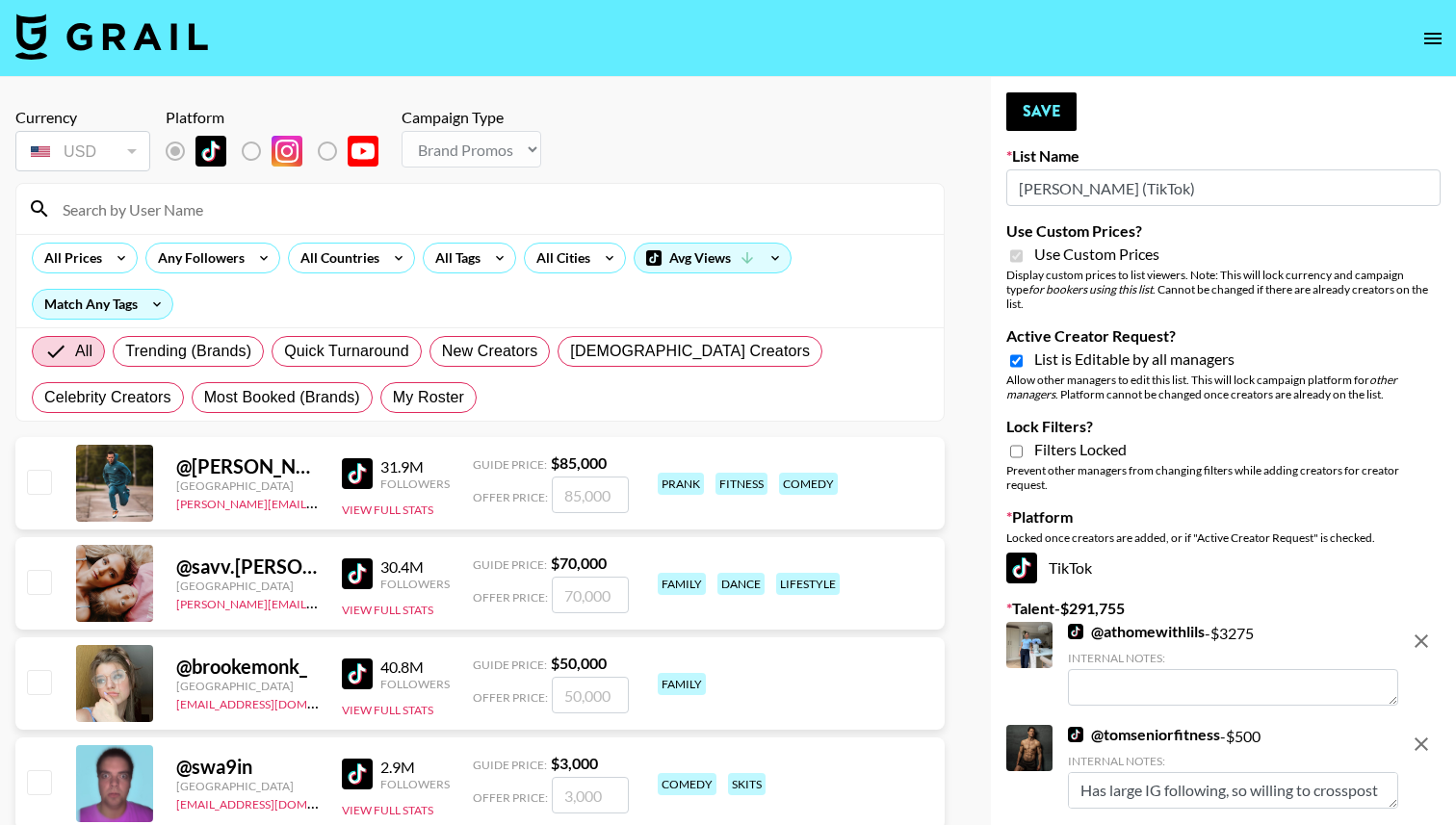
click at [1078, 349] on span "List is Editable by all managers" at bounding box center [1134, 359] width 201 height 19
click at [1022, 352] on input "Active Creator Request?" at bounding box center [1015, 360] width 13 height 17
checkbox input "false"
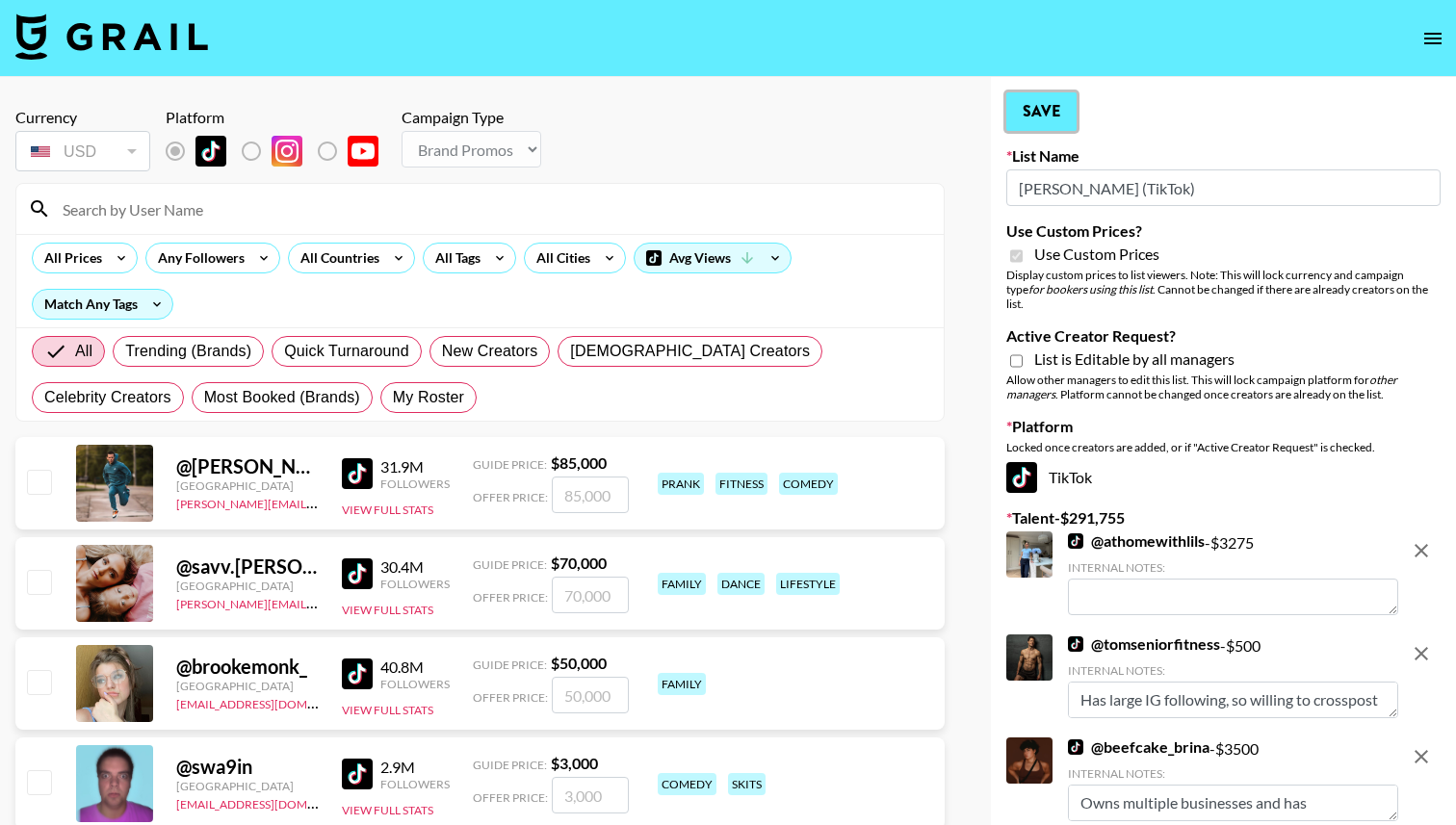
click at [1067, 112] on button "Save" at bounding box center [1040, 112] width 70 height 39
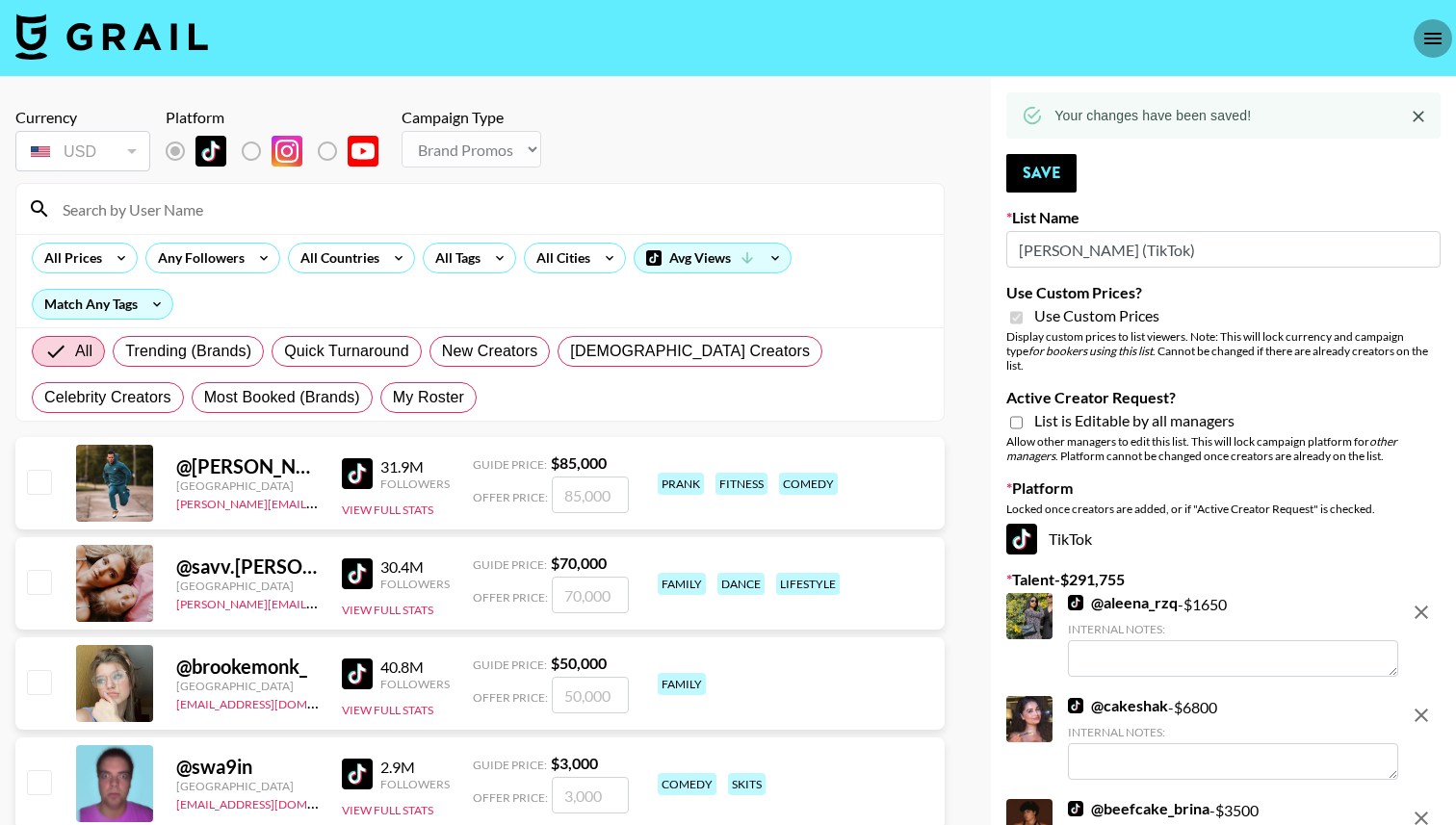
click at [1440, 42] on icon "open drawer" at bounding box center [1433, 39] width 17 height 12
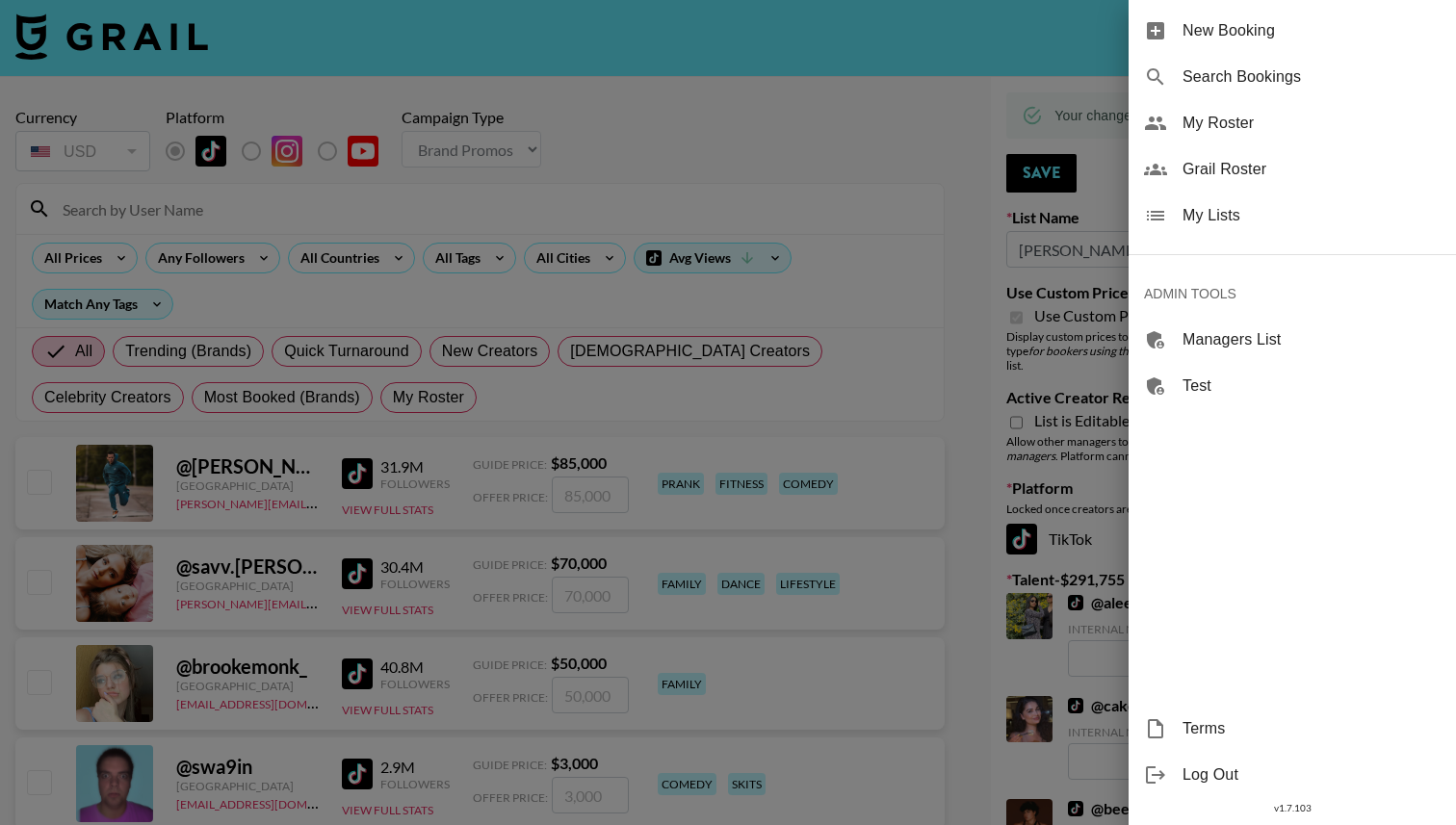
click at [1310, 220] on span "My Lists" at bounding box center [1311, 216] width 258 height 23
